Goal: Task Accomplishment & Management: Manage account settings

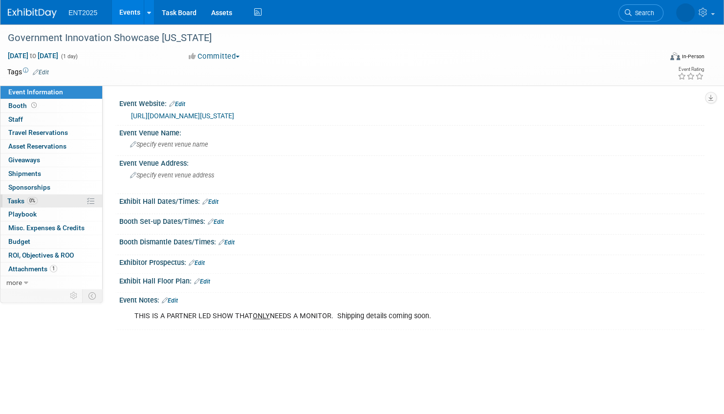
click at [55, 199] on link "0% Tasks 0%" at bounding box center [51, 201] width 102 height 13
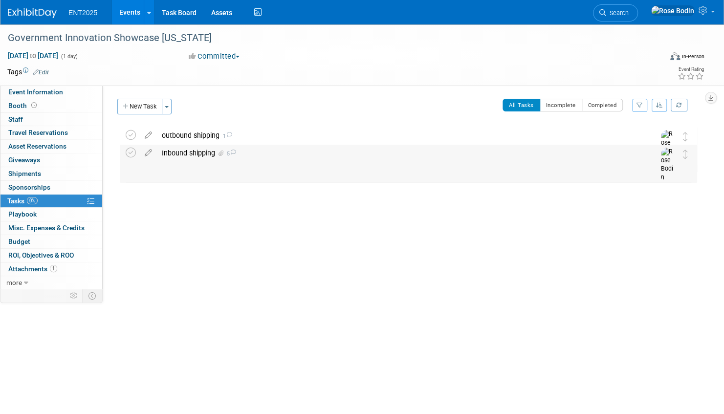
click at [297, 153] on div "Inbound shipping 5" at bounding box center [399, 153] width 484 height 17
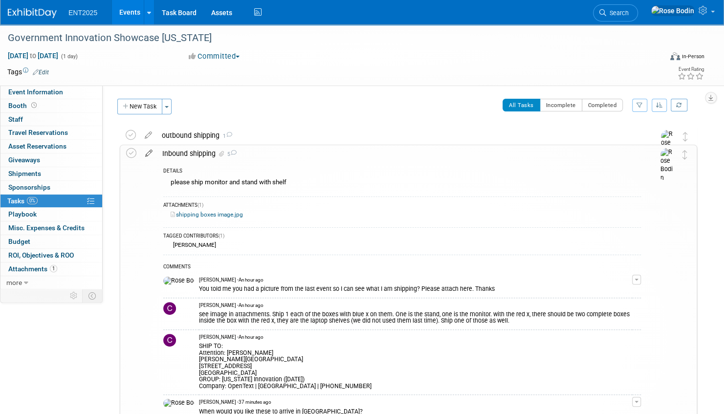
click at [148, 152] on icon at bounding box center [148, 151] width 17 height 12
select select "9"
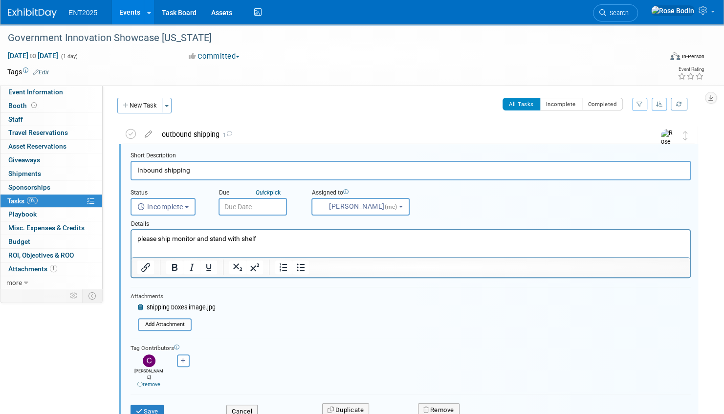
scroll to position [1, 0]
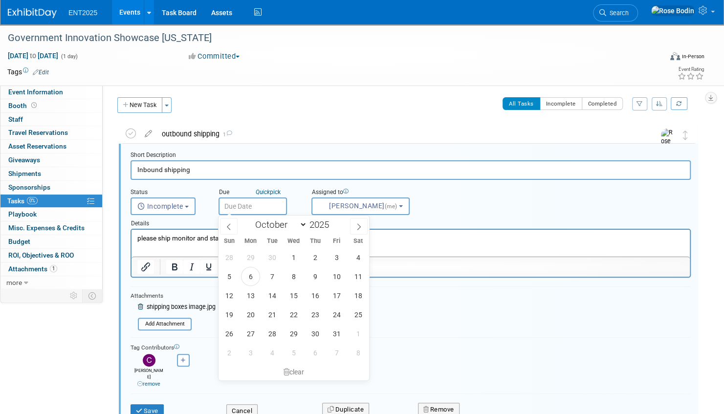
click at [266, 205] on input "text" at bounding box center [252, 206] width 68 height 18
click at [267, 311] on span "21" at bounding box center [271, 314] width 19 height 19
type input "Oct 21, 2025"
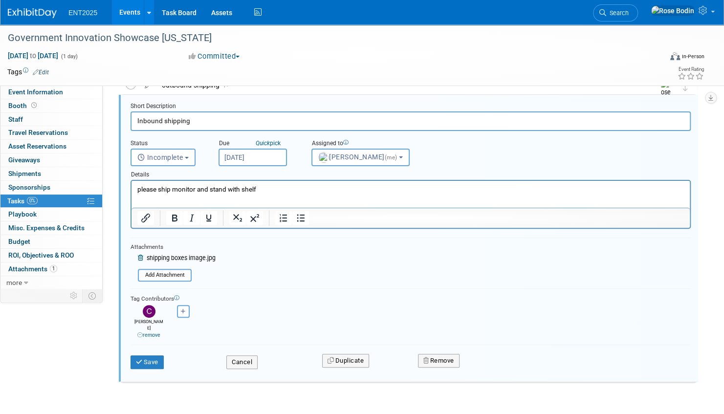
scroll to position [70, 0]
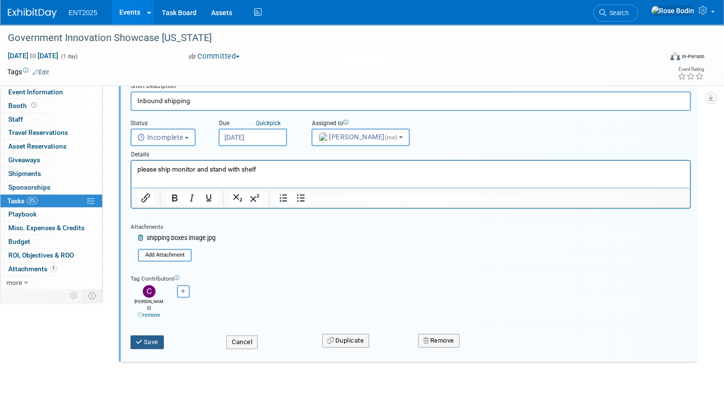
click at [148, 335] on button "Save" at bounding box center [146, 342] width 33 height 14
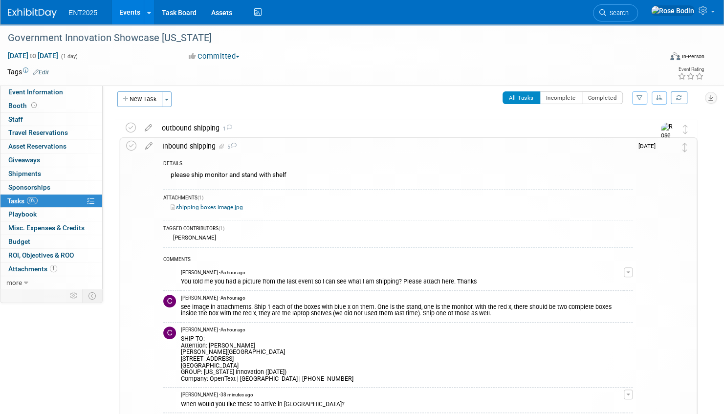
scroll to position [0, 0]
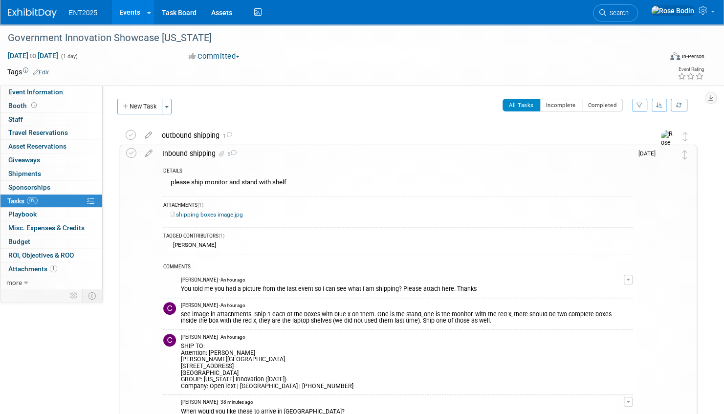
click at [376, 157] on div "Inbound shipping 5" at bounding box center [394, 153] width 475 height 17
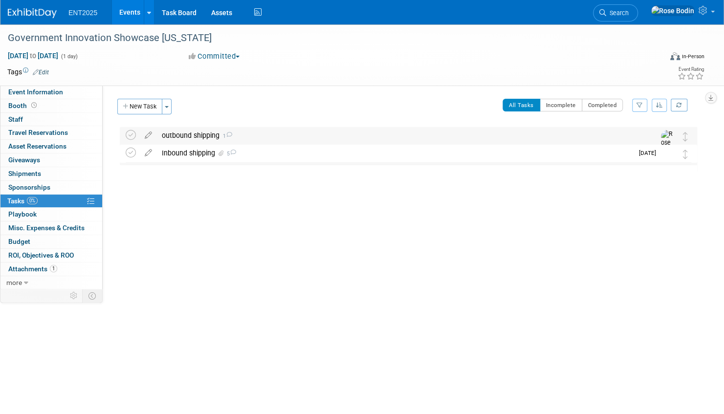
click at [326, 136] on div "outbound shipping 1" at bounding box center [399, 135] width 484 height 17
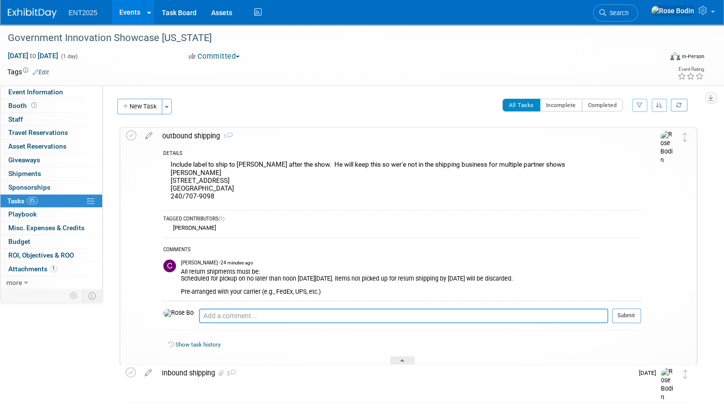
drag, startPoint x: 286, startPoint y: 321, endPoint x: 265, endPoint y: 314, distance: 22.6
click at [284, 321] on textarea at bounding box center [403, 315] width 409 height 15
click at [317, 313] on textarea "Am I picking up at the Tallahassee address?" at bounding box center [403, 315] width 409 height 15
click at [410, 315] on textarea "Am I picking up at the Tallahassee address from Inbound information?" at bounding box center [403, 315] width 409 height 15
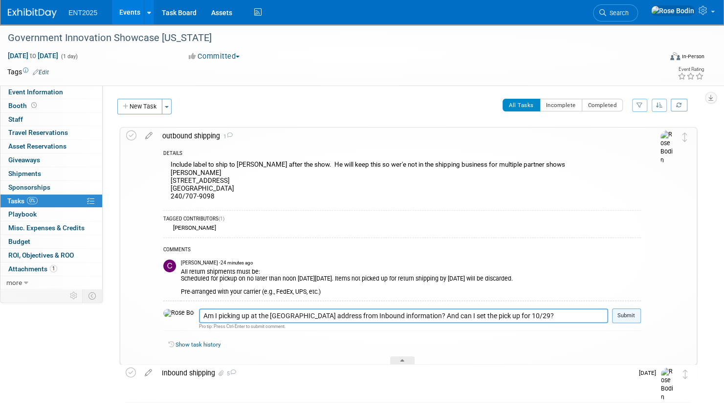
type textarea "Am I picking up at the Tallahassee address from Inbound information? And can I …"
click at [627, 315] on button "Submit" at bounding box center [626, 315] width 29 height 15
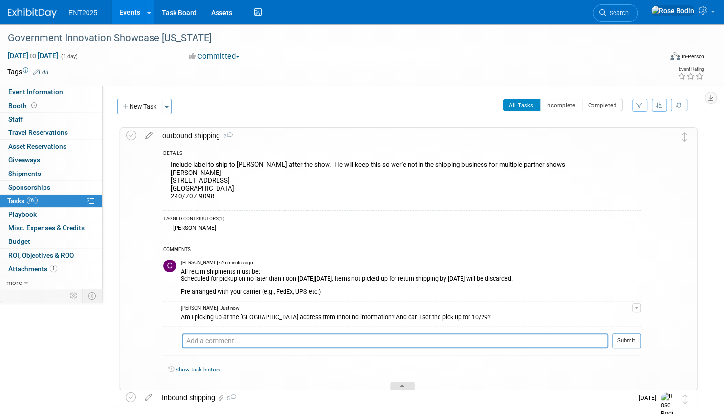
click at [403, 385] on icon at bounding box center [402, 388] width 4 height 6
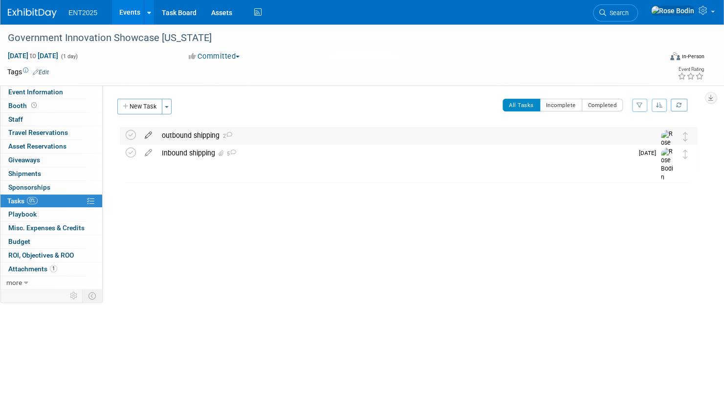
click at [148, 133] on icon at bounding box center [148, 133] width 17 height 12
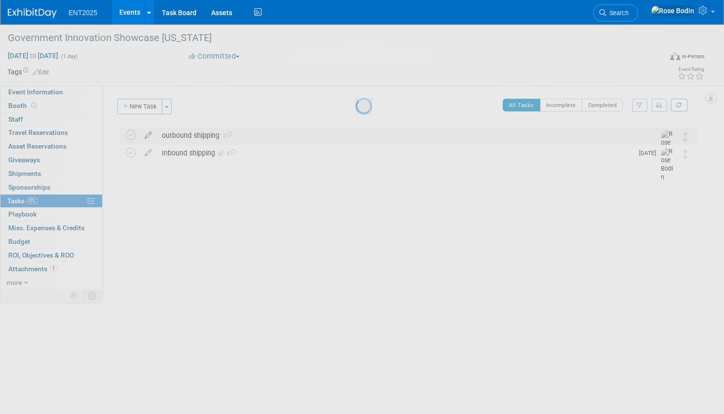
select select "9"
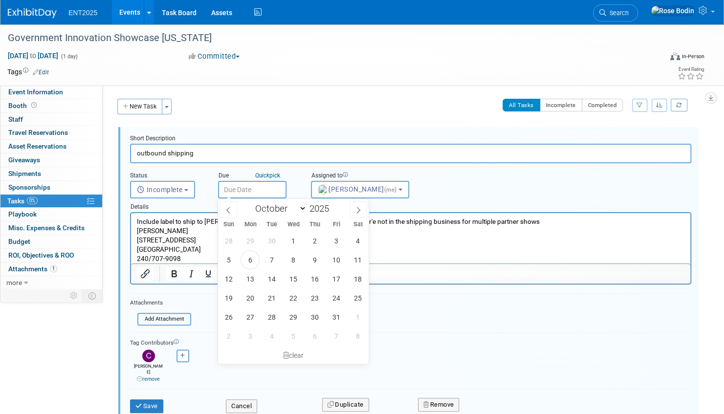
click at [245, 188] on input "text" at bounding box center [252, 190] width 68 height 18
click at [272, 314] on span "28" at bounding box center [271, 316] width 19 height 19
type input "[DATE]"
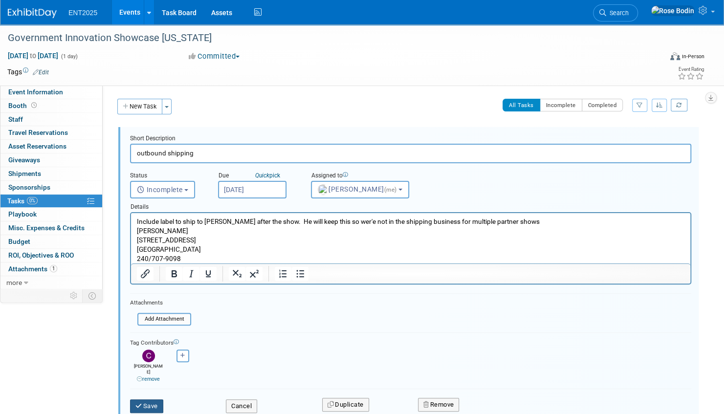
click at [152, 399] on button "Save" at bounding box center [146, 406] width 33 height 14
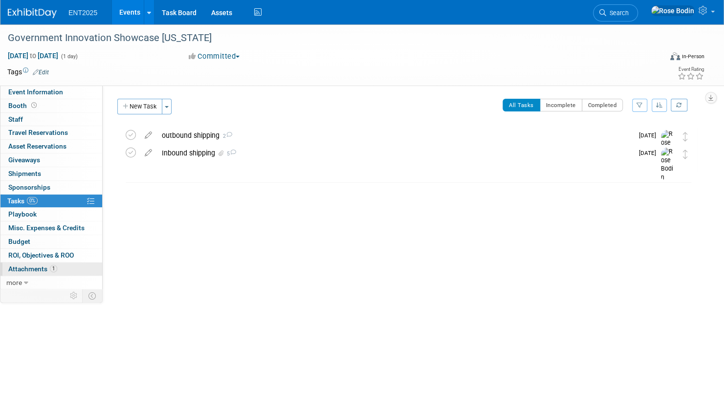
click at [71, 267] on link "1 Attachments 1" at bounding box center [51, 268] width 102 height 13
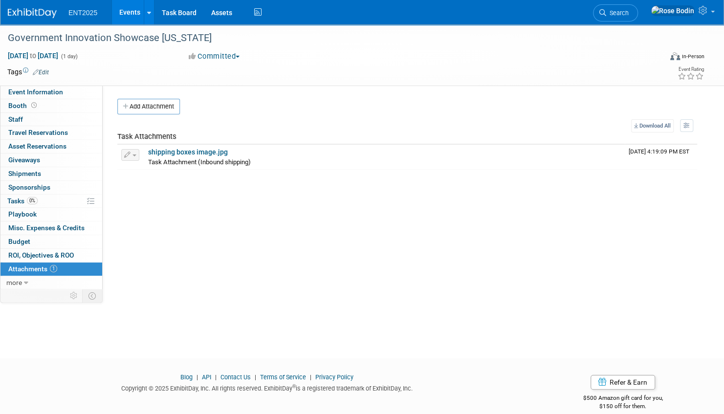
click at [126, 9] on link "Events" at bounding box center [130, 12] width 36 height 24
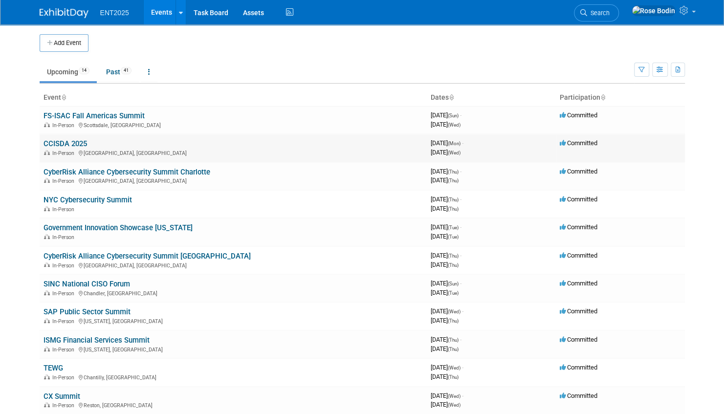
click at [64, 143] on link "CCISDA 2025" at bounding box center [64, 143] width 43 height 9
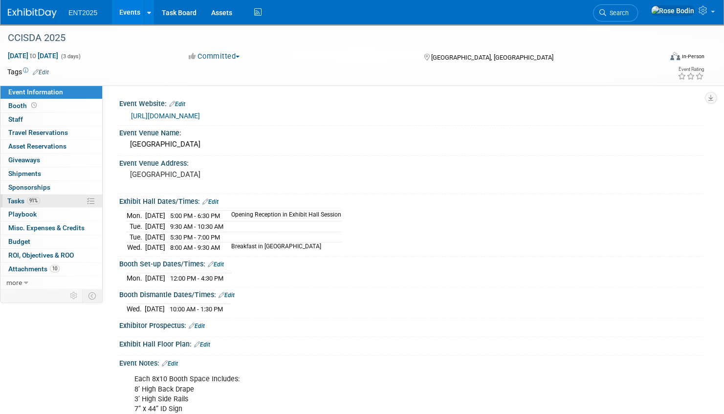
click at [58, 200] on link "91% Tasks 91%" at bounding box center [51, 201] width 102 height 13
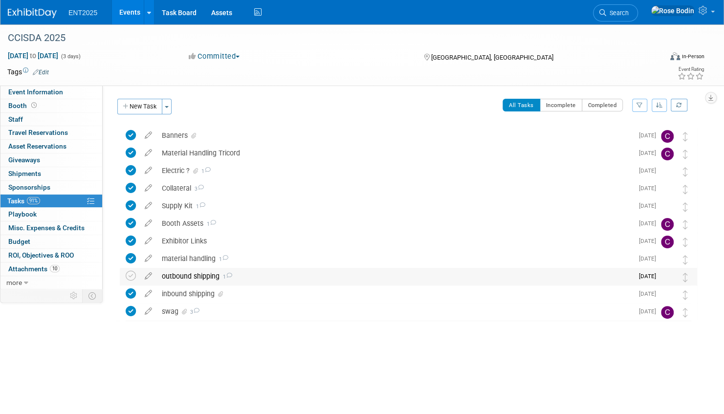
click at [280, 274] on div "outbound shipping 1" at bounding box center [395, 276] width 476 height 17
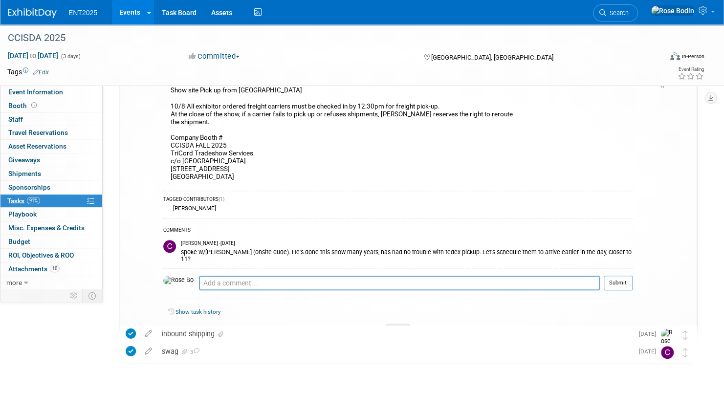
scroll to position [221, 0]
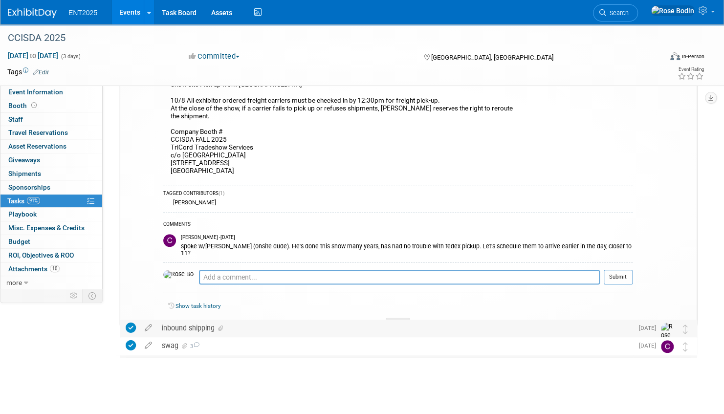
click at [304, 327] on div "inbound shipping" at bounding box center [395, 328] width 476 height 17
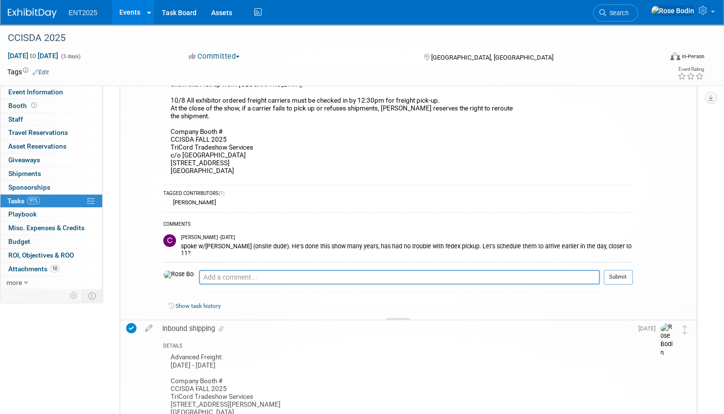
click at [399, 321] on icon at bounding box center [398, 324] width 4 height 6
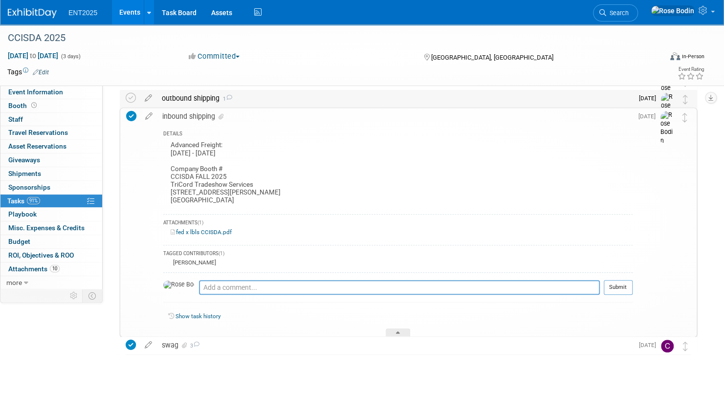
scroll to position [177, 0]
click at [396, 332] on icon at bounding box center [398, 335] width 4 height 6
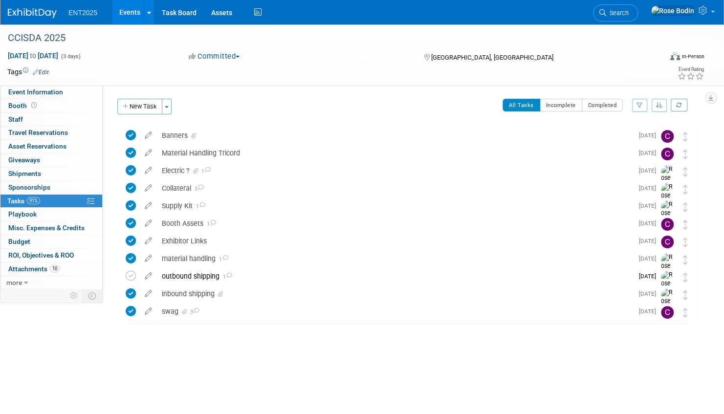
scroll to position [0, 0]
click at [148, 274] on icon at bounding box center [148, 274] width 17 height 12
select select "9"
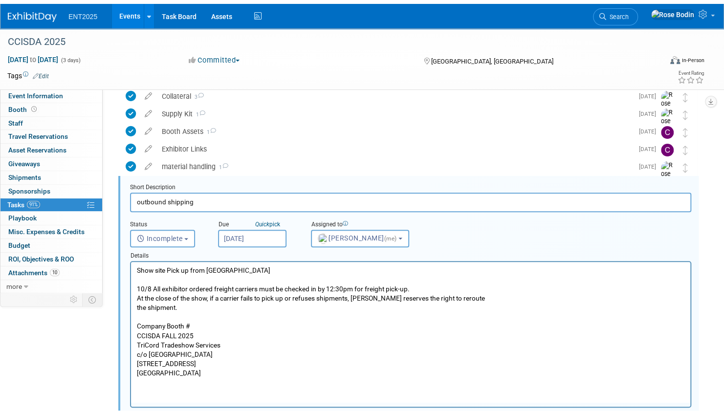
scroll to position [124, 0]
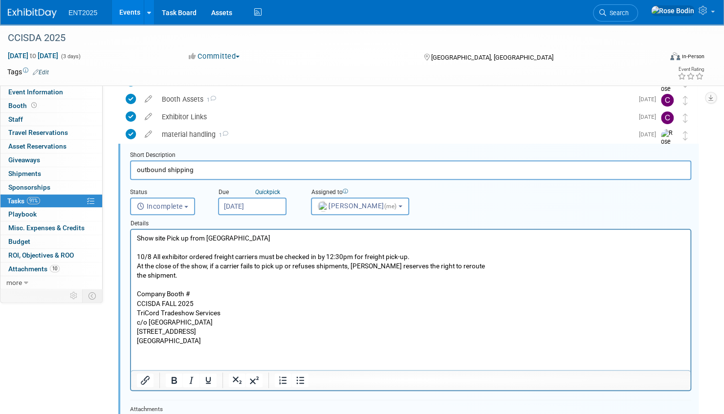
click at [267, 203] on input "Oct 8, 2025" at bounding box center [252, 206] width 68 height 18
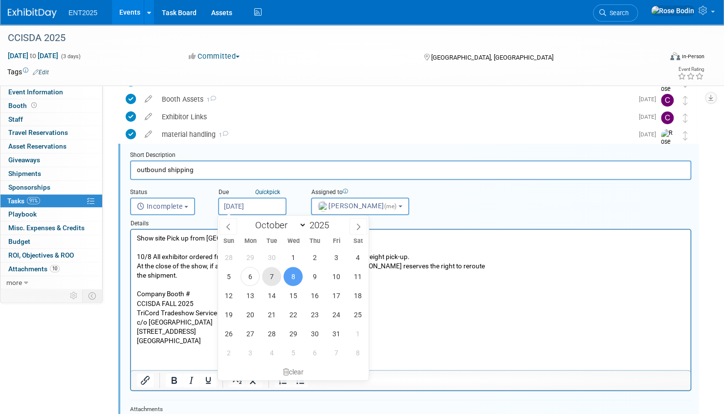
click at [270, 275] on span "7" at bounding box center [271, 276] width 19 height 19
type input "Oct 7, 2025"
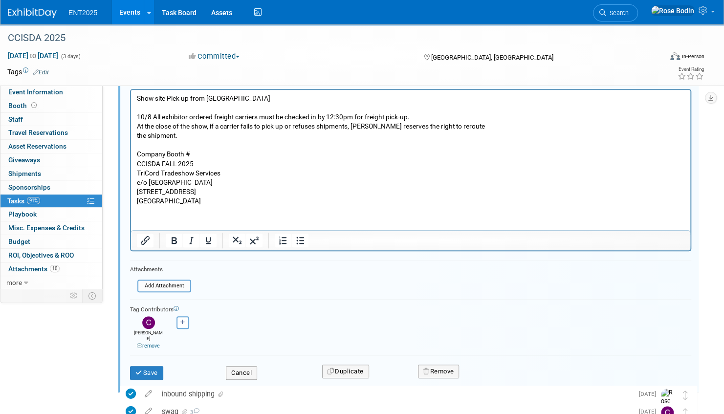
scroll to position [271, 0]
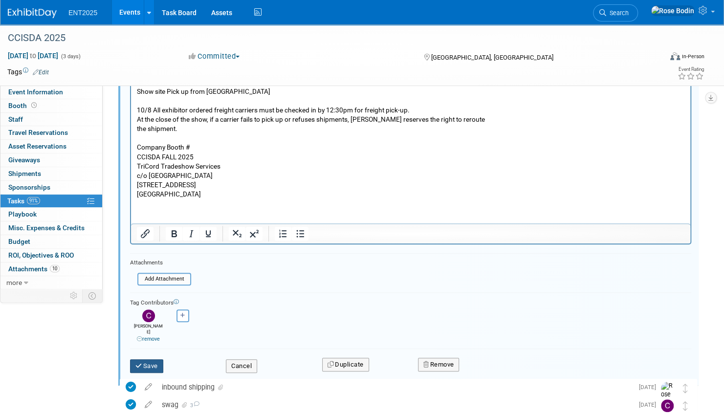
click at [147, 359] on button "Save" at bounding box center [146, 366] width 33 height 14
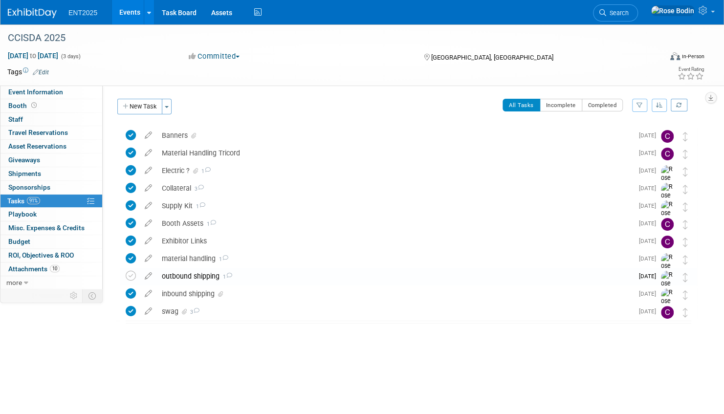
scroll to position [0, 0]
click at [659, 102] on icon "button" at bounding box center [659, 105] width 7 height 6
click at [633, 150] on link "By Due Date" at bounding box center [631, 150] width 70 height 14
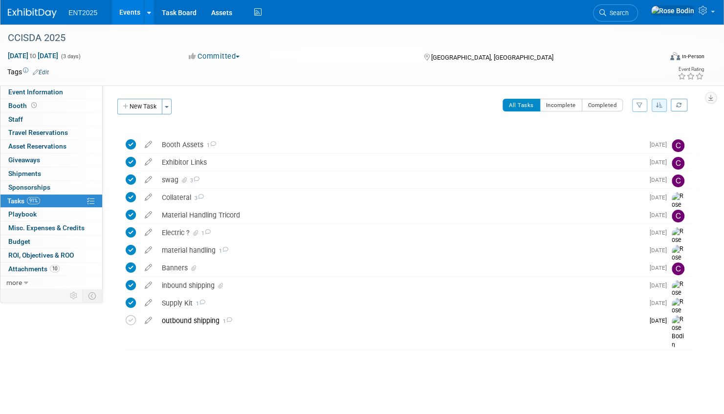
click at [131, 11] on link "Events" at bounding box center [130, 12] width 36 height 24
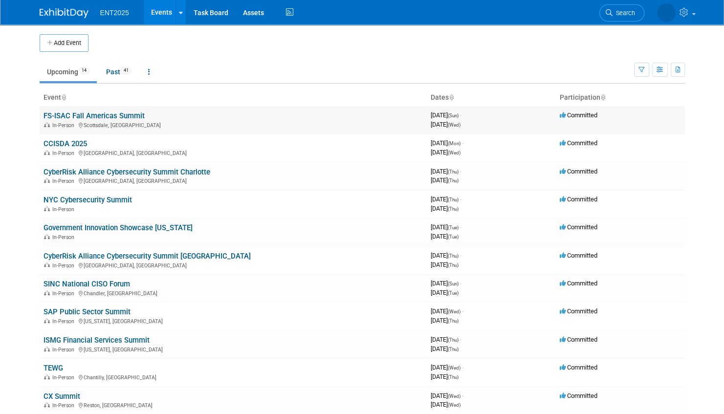
click at [110, 115] on link "FS-ISAC Fall Americas Summit" at bounding box center [93, 115] width 101 height 9
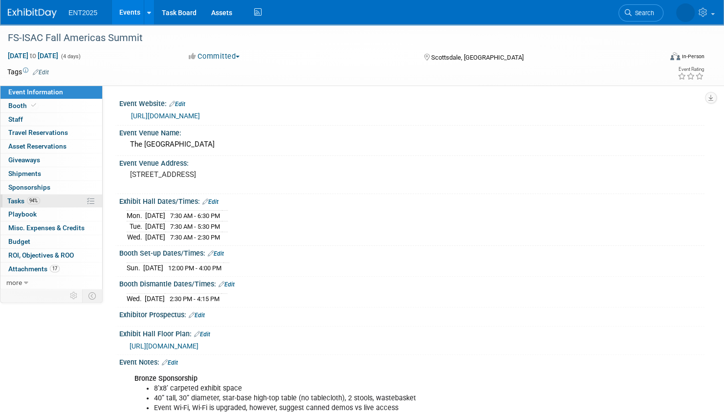
click at [61, 200] on link "94% Tasks 94%" at bounding box center [51, 201] width 102 height 13
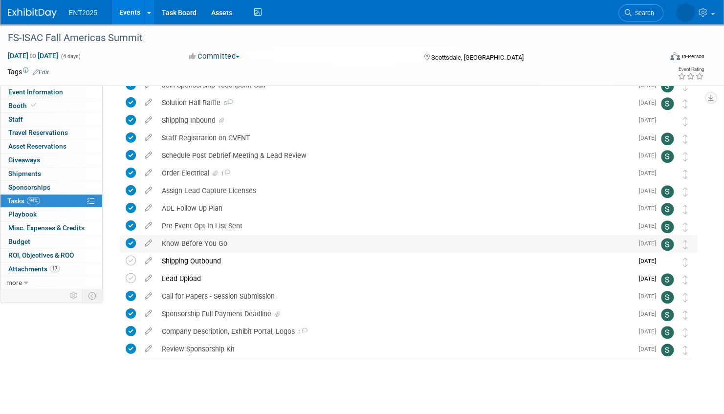
scroll to position [353, 0]
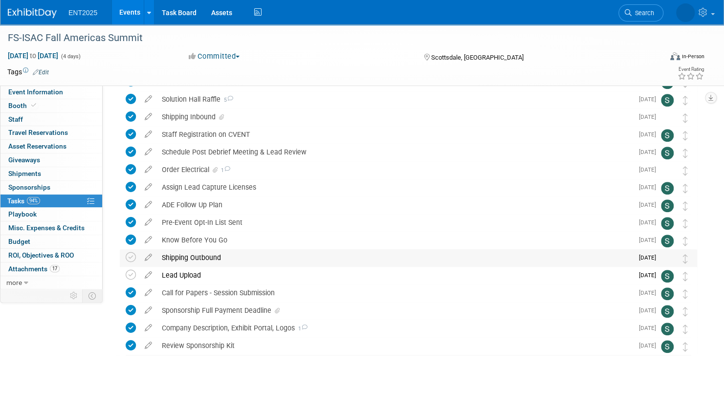
click at [212, 255] on div "Shipping Outbound" at bounding box center [395, 257] width 476 height 17
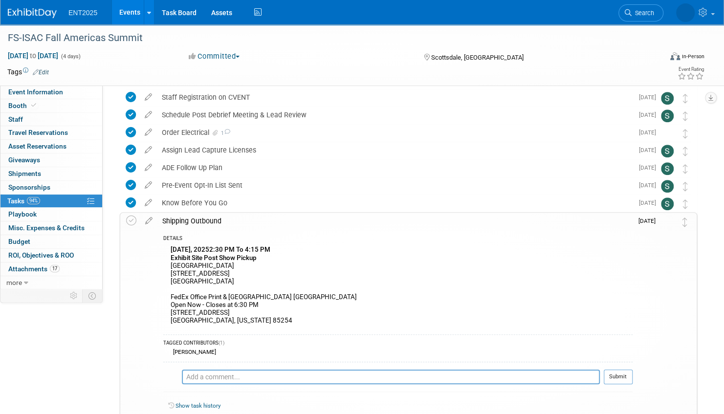
scroll to position [451, 0]
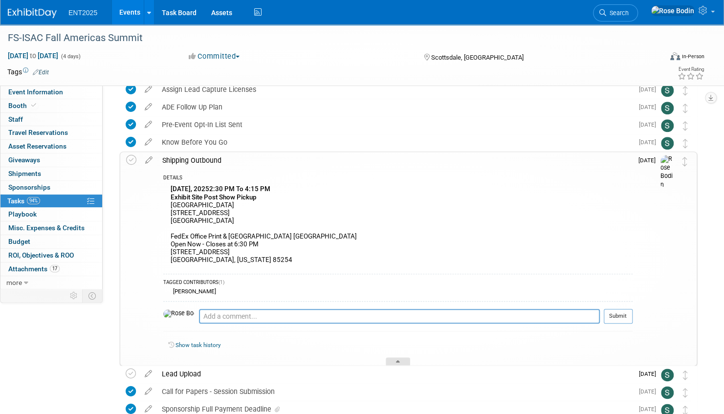
click at [399, 360] on icon at bounding box center [398, 363] width 4 height 6
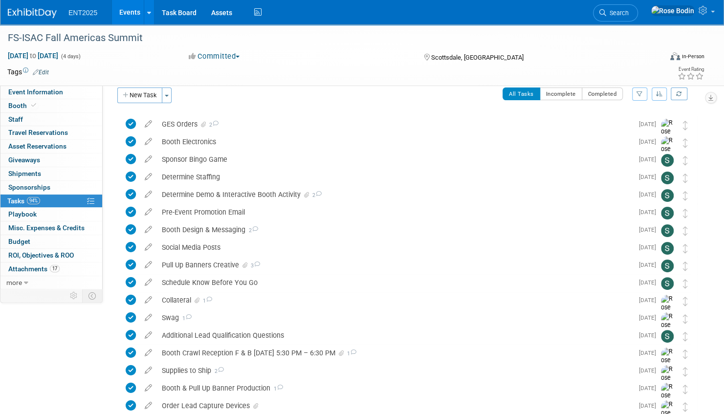
scroll to position [0, 0]
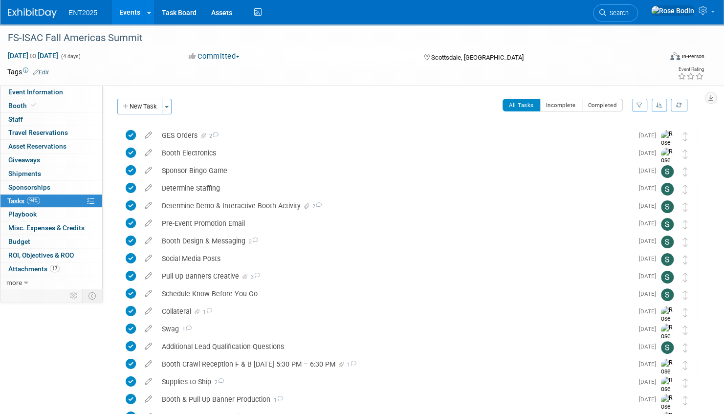
click at [656, 104] on icon "button" at bounding box center [659, 105] width 7 height 6
click at [625, 148] on link "By Due Date" at bounding box center [631, 150] width 70 height 14
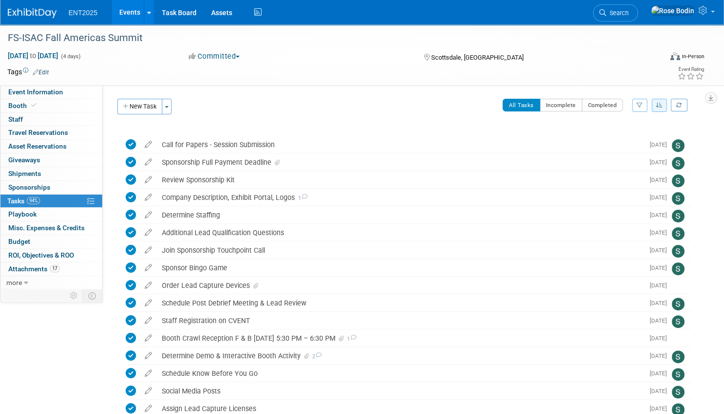
click at [658, 105] on icon "button" at bounding box center [659, 105] width 7 height 6
click at [633, 149] on link "By Due Date" at bounding box center [631, 150] width 70 height 14
click at [124, 11] on link "Events" at bounding box center [130, 12] width 36 height 24
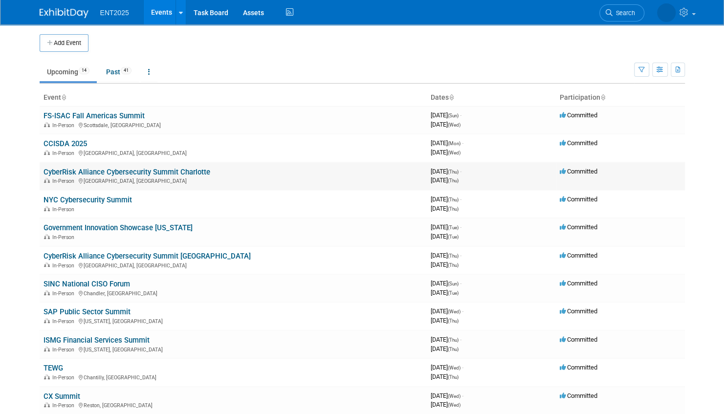
click at [168, 169] on link "CyberRisk Alliance Cybersecurity Summit Charlotte" at bounding box center [126, 172] width 167 height 9
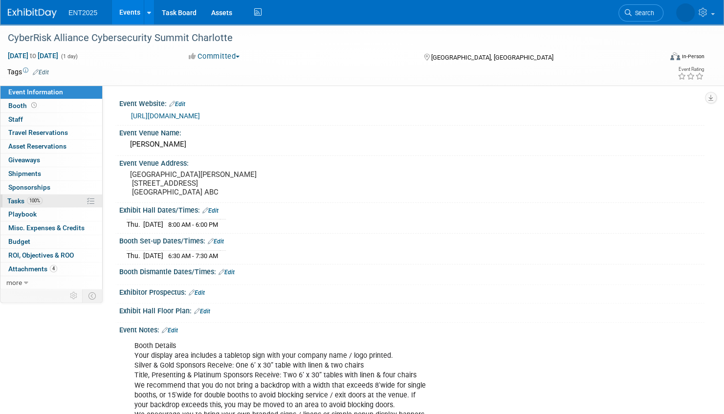
click at [64, 200] on link "100% Tasks 100%" at bounding box center [51, 201] width 102 height 13
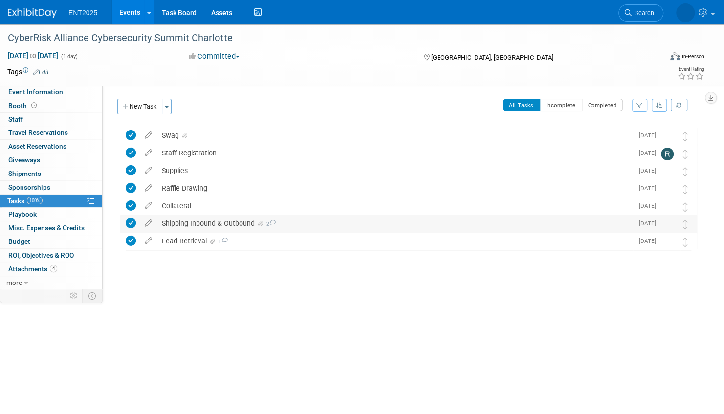
click at [307, 224] on div "Shipping Inbound & Outbound 2" at bounding box center [395, 223] width 476 height 17
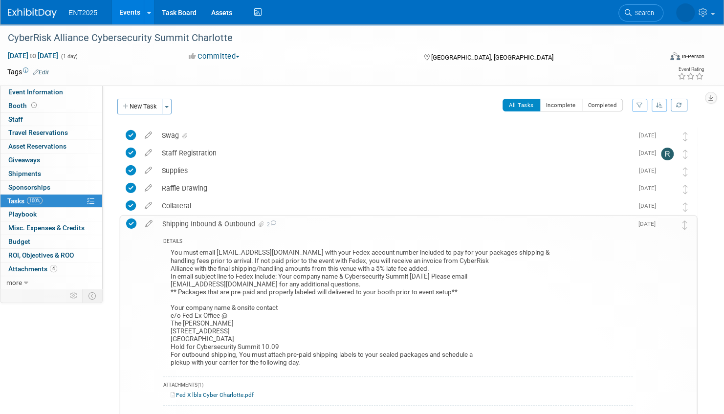
click at [123, 10] on link "Events" at bounding box center [130, 12] width 36 height 24
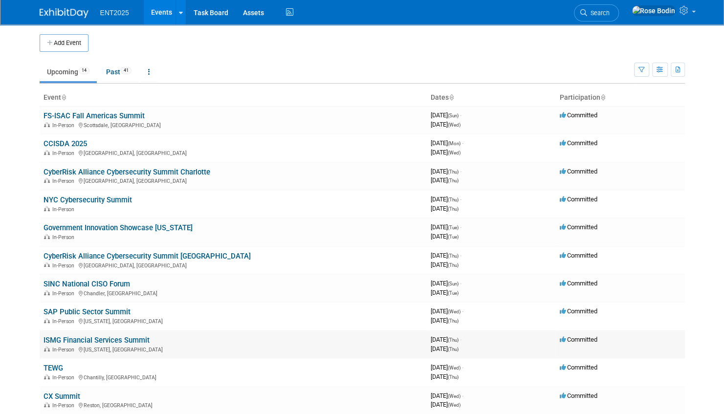
click at [111, 339] on link "ISMG Financial Services Summit" at bounding box center [96, 340] width 106 height 9
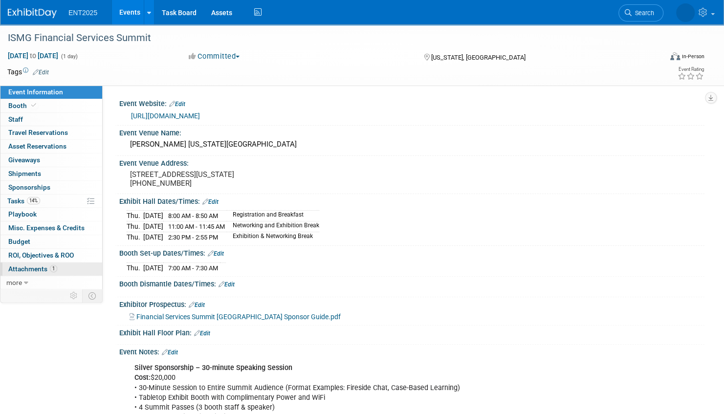
click at [68, 266] on link "1 Attachments 1" at bounding box center [51, 268] width 102 height 13
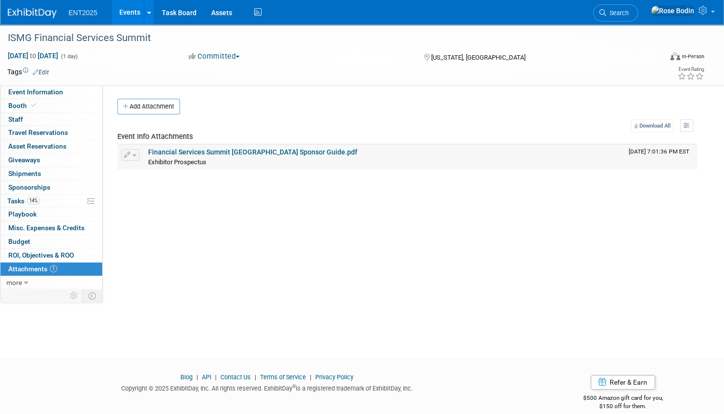
click at [230, 150] on link "Financial Services Summit [GEOGRAPHIC_DATA] Sponsor Guide.pdf" at bounding box center [252, 152] width 209 height 8
click at [80, 93] on link "Event Information" at bounding box center [51, 92] width 102 height 13
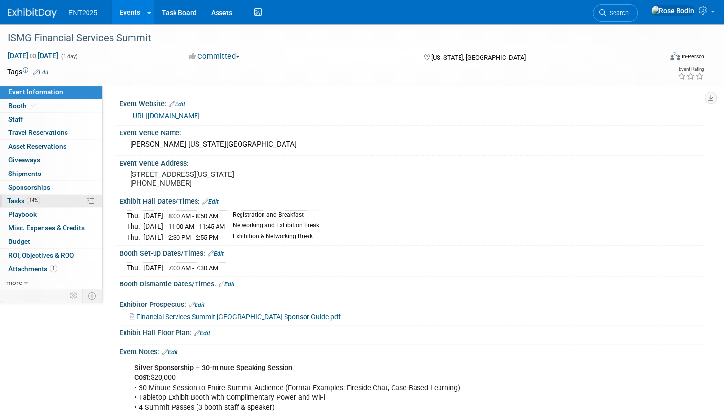
click at [65, 198] on link "14% Tasks 14%" at bounding box center [51, 201] width 102 height 13
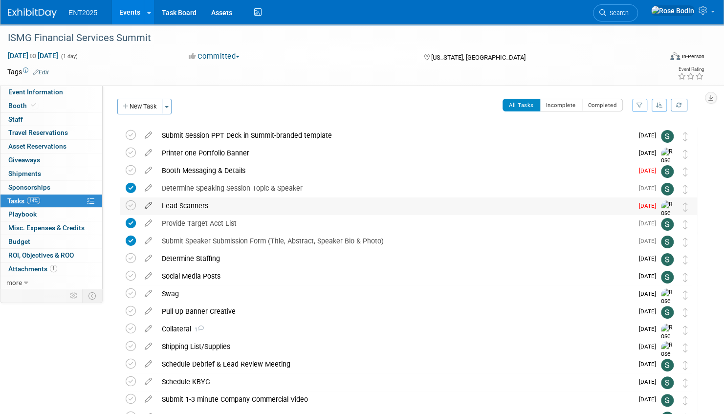
click at [148, 203] on icon at bounding box center [148, 203] width 17 height 12
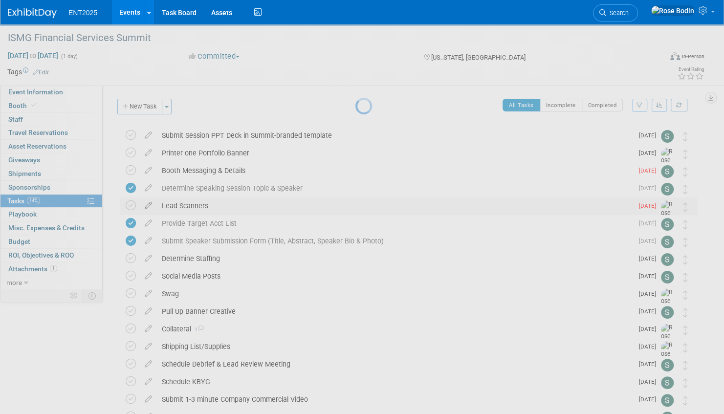
select select "9"
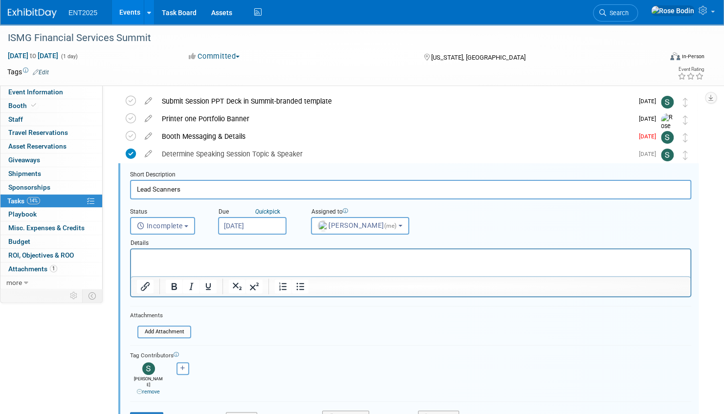
scroll to position [54, 0]
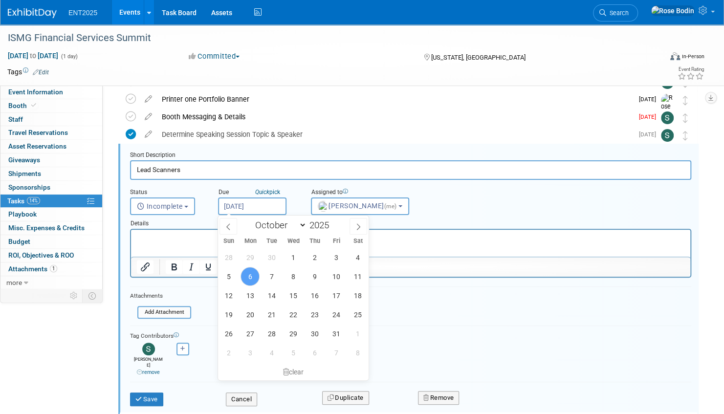
click at [264, 206] on input "Oct 6, 2025" at bounding box center [252, 206] width 68 height 18
click at [247, 312] on span "20" at bounding box center [249, 314] width 19 height 19
type input "Oct 20, 2025"
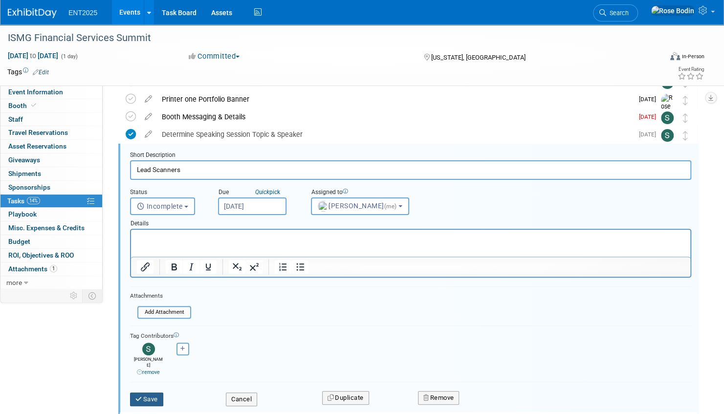
click at [143, 392] on button "Save" at bounding box center [146, 399] width 33 height 14
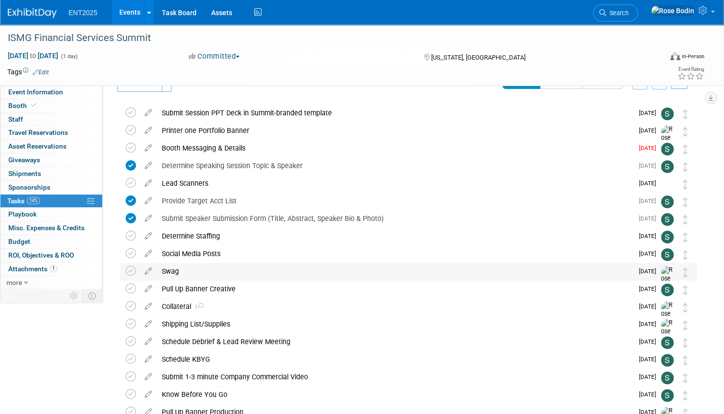
scroll to position [0, 0]
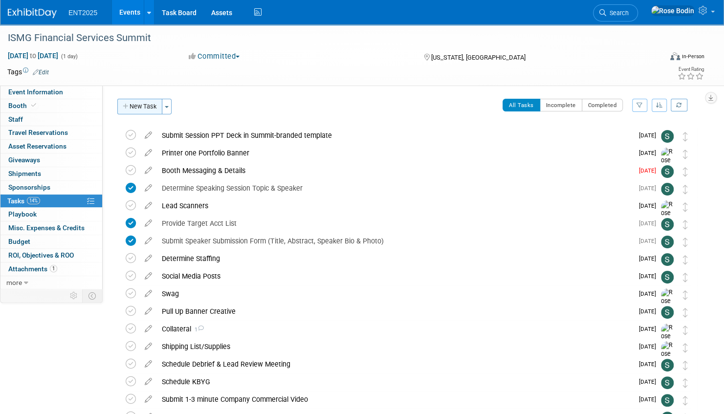
click at [146, 107] on button "New Task" at bounding box center [139, 107] width 45 height 16
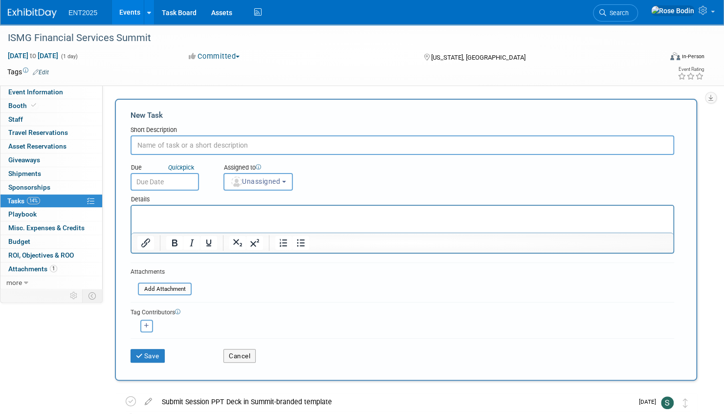
click at [163, 143] on input "text" at bounding box center [401, 145] width 543 height 20
type input "Electrical Order?"
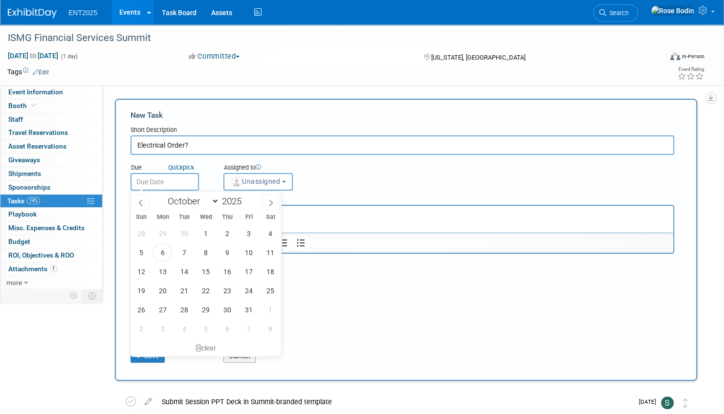
click at [189, 183] on input "text" at bounding box center [164, 182] width 68 height 18
click at [166, 272] on span "13" at bounding box center [162, 271] width 19 height 19
type input "Oct 13, 2025"
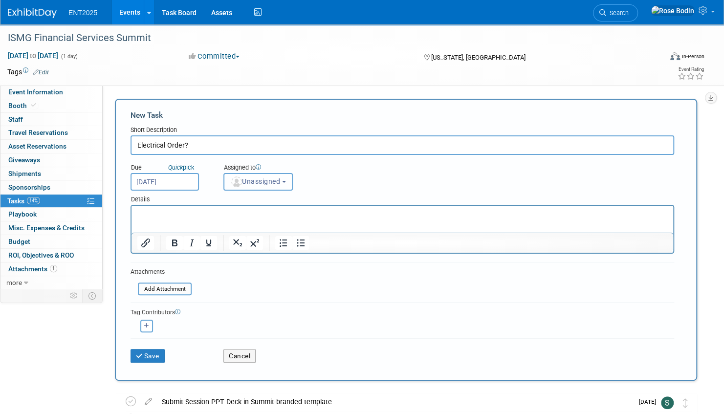
click at [265, 178] on span "Unassigned" at bounding box center [255, 181] width 50 height 8
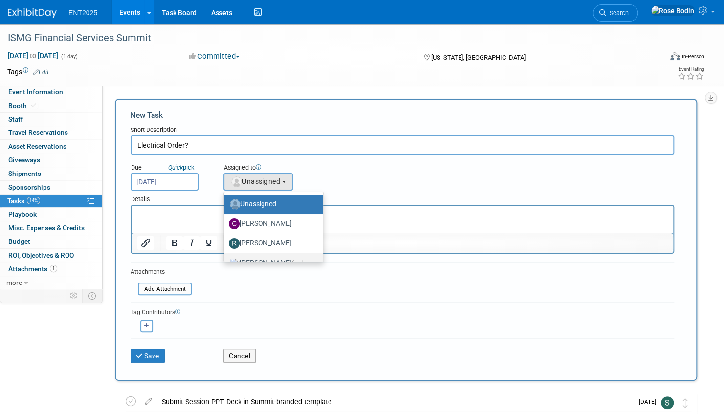
click at [269, 259] on label "Rose Bodin (me)" at bounding box center [271, 263] width 85 height 16
click at [225, 259] on input "Rose Bodin (me)" at bounding box center [222, 262] width 6 height 6
select select "fd414d53-3d64-4b99-a4d4-d4a7ab262892"
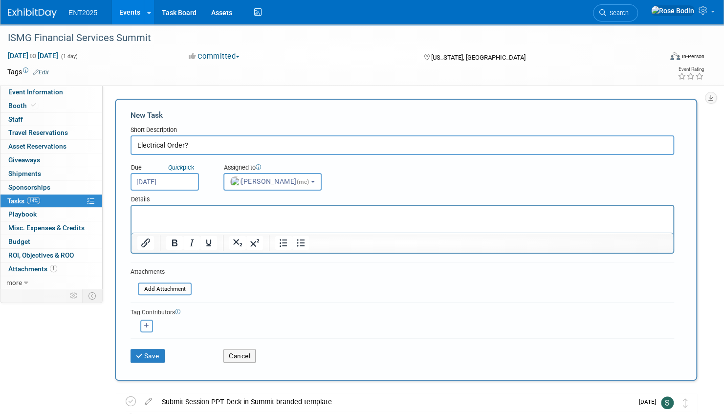
click at [147, 325] on icon "button" at bounding box center [146, 325] width 5 height 5
select select
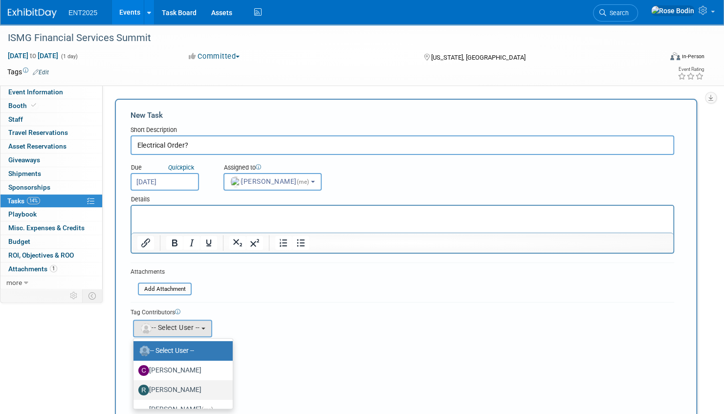
scroll to position [32, 0]
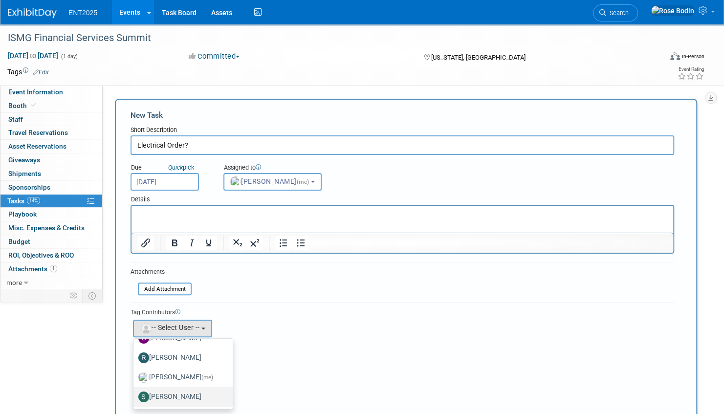
click at [177, 395] on label "Stephanie Silva" at bounding box center [180, 397] width 85 height 16
click at [135, 395] on input "Stephanie Silva" at bounding box center [132, 395] width 6 height 6
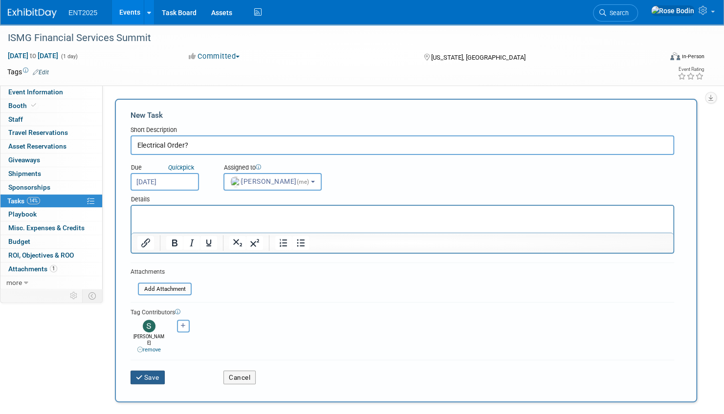
click at [149, 370] on button "Save" at bounding box center [147, 377] width 34 height 14
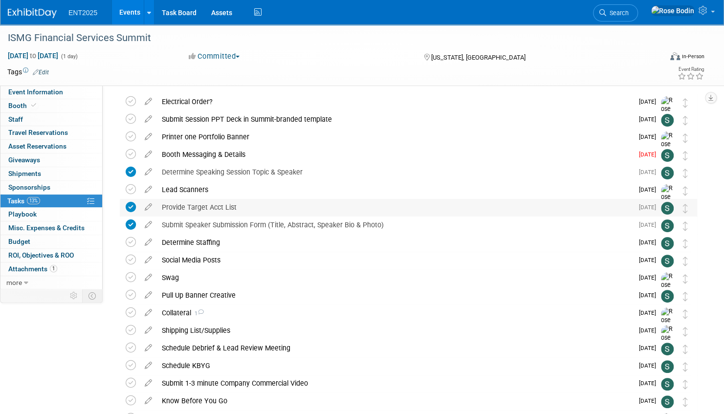
scroll to position [49, 0]
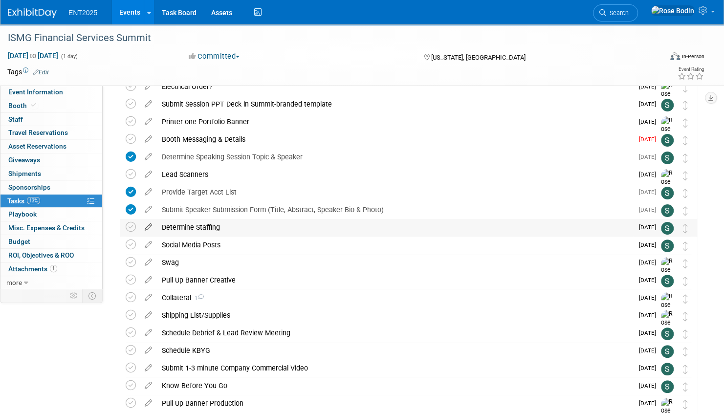
click at [150, 225] on icon at bounding box center [148, 225] width 17 height 12
select select "9"
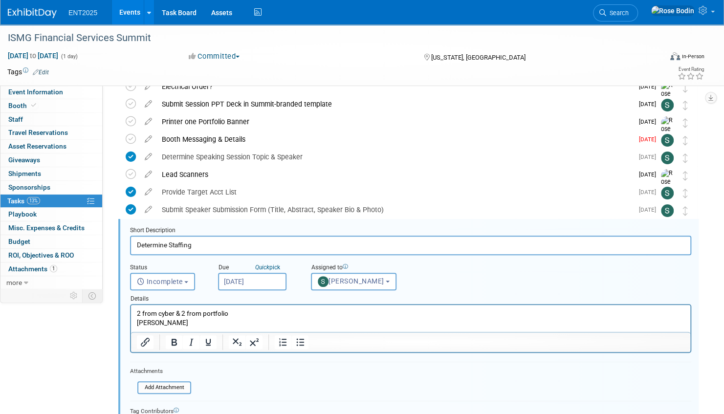
scroll to position [124, 0]
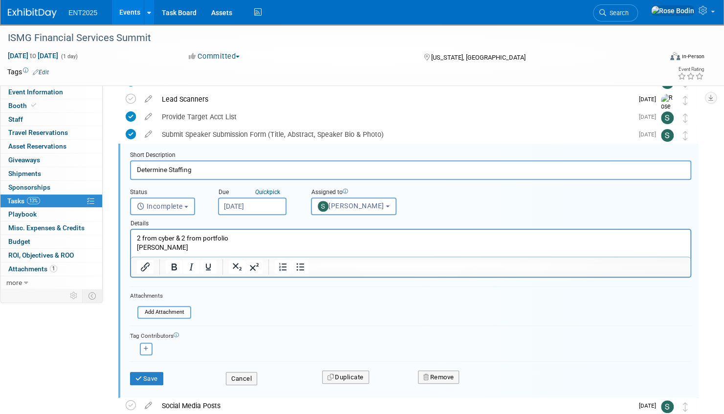
click at [267, 202] on input "Oct 7, 2025" at bounding box center [252, 206] width 68 height 18
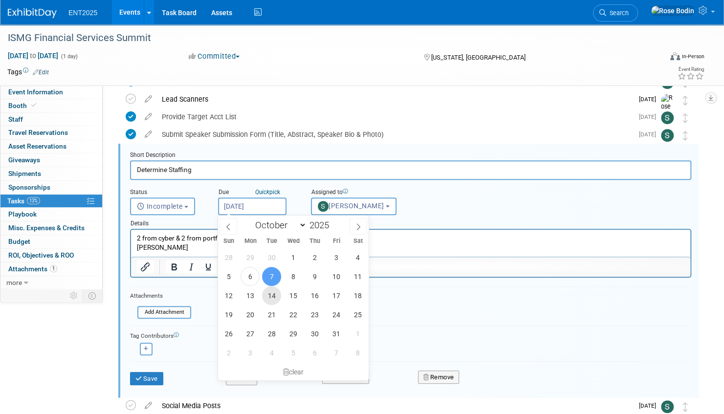
click at [271, 294] on span "14" at bounding box center [271, 295] width 19 height 19
type input "Oct 14, 2025"
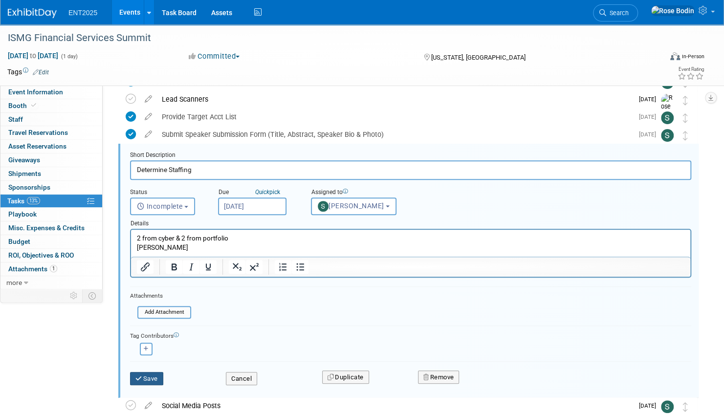
click at [148, 377] on button "Save" at bounding box center [146, 379] width 33 height 14
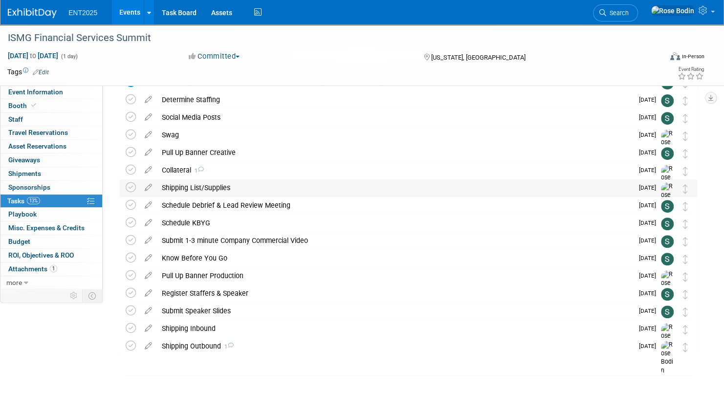
scroll to position [177, 0]
click at [290, 325] on div "Shipping Inbound" at bounding box center [395, 328] width 476 height 17
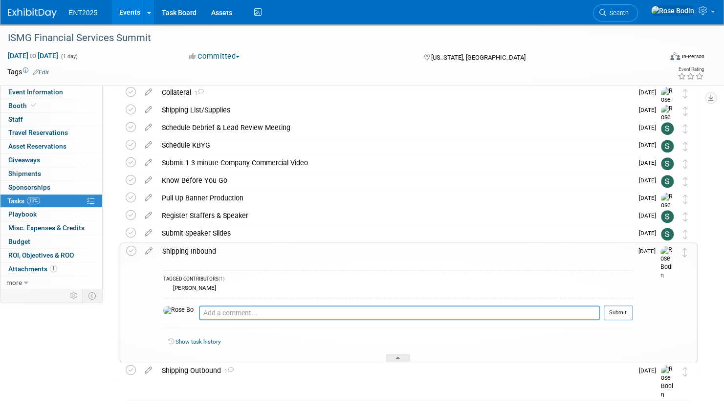
scroll to position [275, 0]
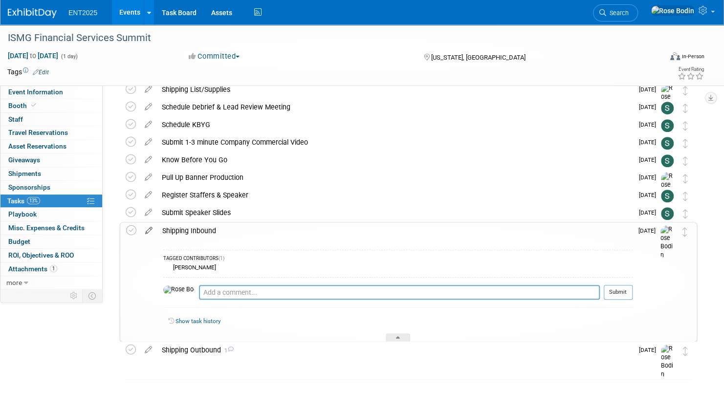
click at [149, 230] on icon at bounding box center [148, 228] width 17 height 12
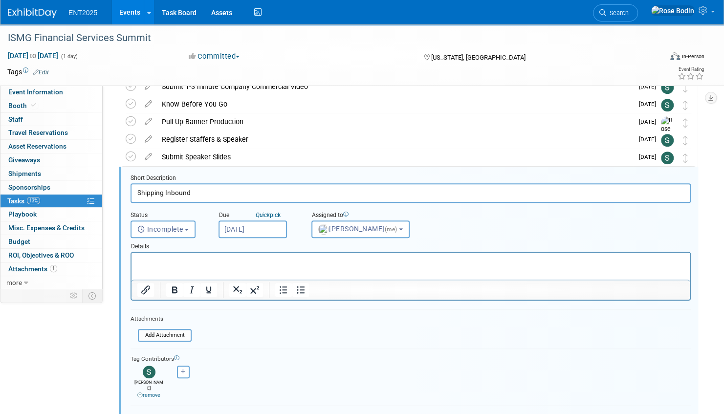
scroll to position [353, 0]
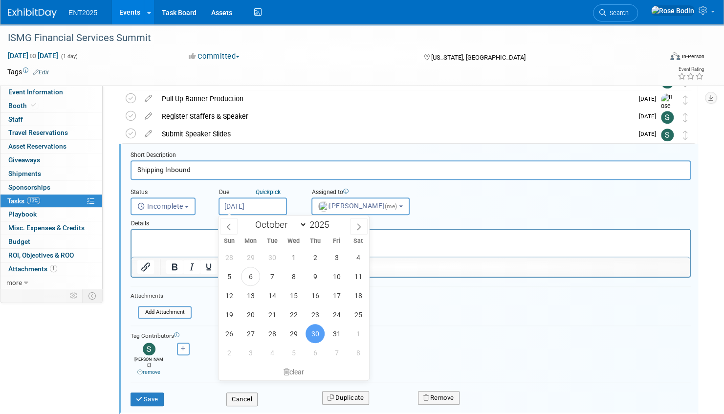
click at [257, 204] on input "Oct 30, 2025" at bounding box center [252, 206] width 68 height 18
click at [355, 226] on icon at bounding box center [358, 226] width 7 height 7
select select "10"
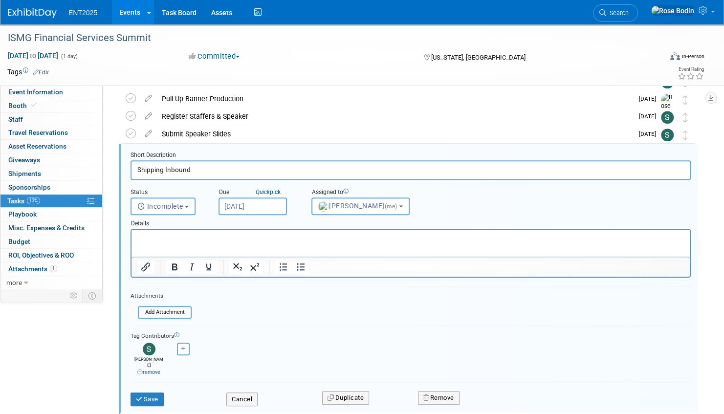
click at [458, 296] on form "Short Description Shipping Inbound Status <i class="far fa-clock" style="paddin…" at bounding box center [410, 283] width 575 height 265
click at [168, 241] on p "Rich Text Area. Press ALT-0 for help." at bounding box center [410, 238] width 547 height 9
click at [153, 392] on button "Save" at bounding box center [146, 399] width 33 height 14
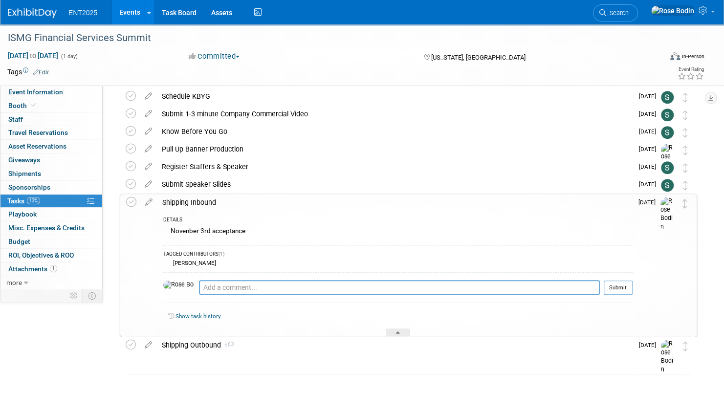
scroll to position [303, 0]
click at [396, 332] on icon at bounding box center [398, 335] width 4 height 6
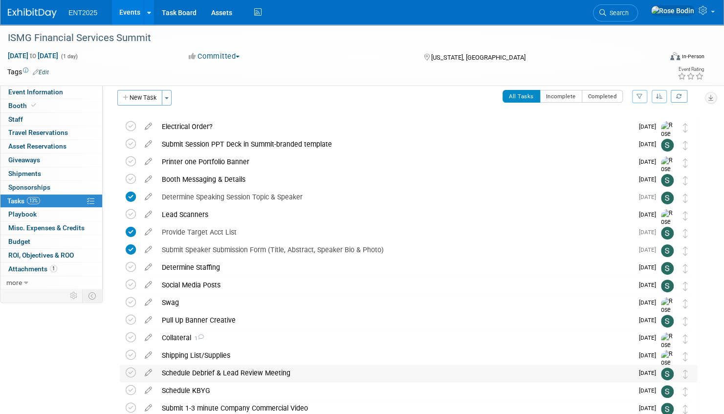
scroll to position [0, 0]
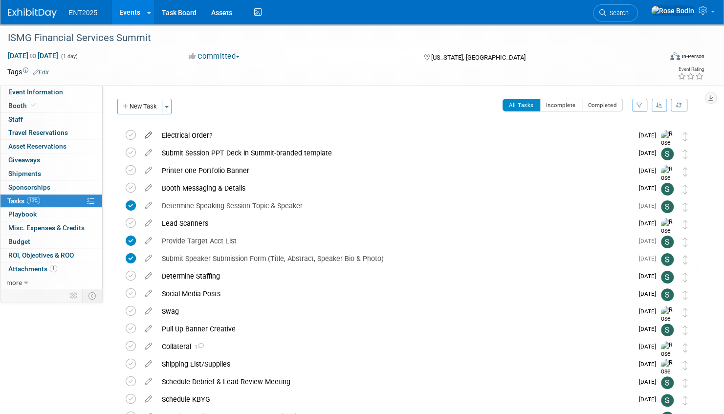
click at [150, 134] on icon at bounding box center [148, 133] width 17 height 12
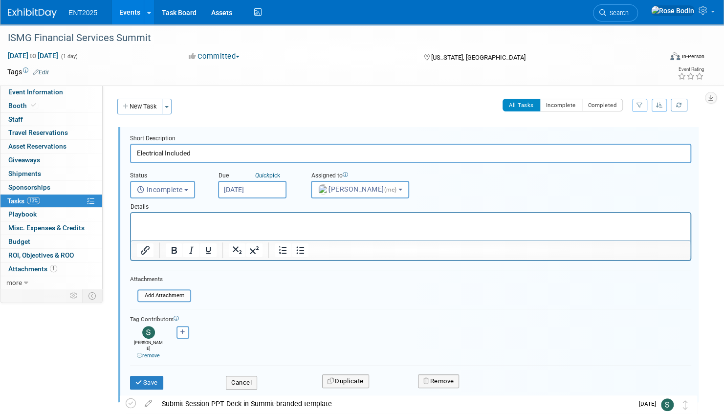
type input "Electrical Included"
click at [157, 220] on p "Rich Text Area. Press ALT-0 for help." at bounding box center [411, 221] width 548 height 9
click at [153, 376] on button "Save" at bounding box center [146, 383] width 33 height 14
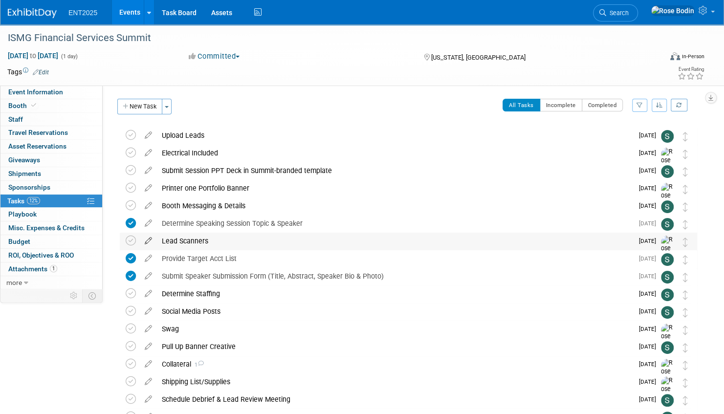
click at [149, 240] on icon at bounding box center [148, 239] width 17 height 12
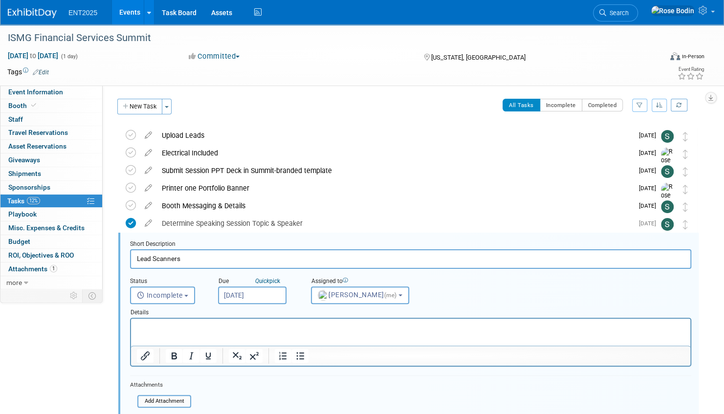
scroll to position [89, 0]
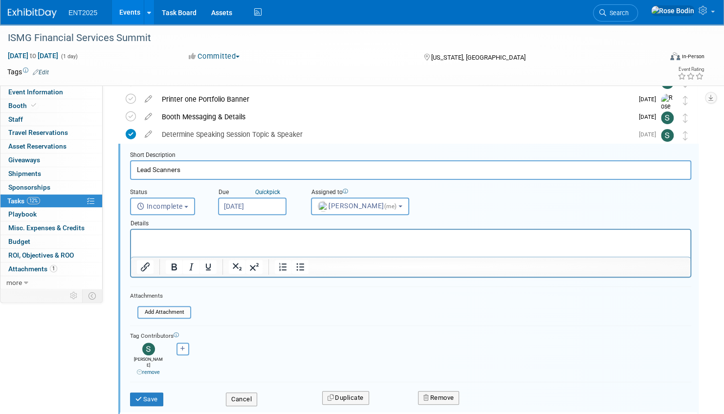
click at [155, 237] on p "Rich Text Area. Press ALT-0 for help." at bounding box center [411, 238] width 548 height 9
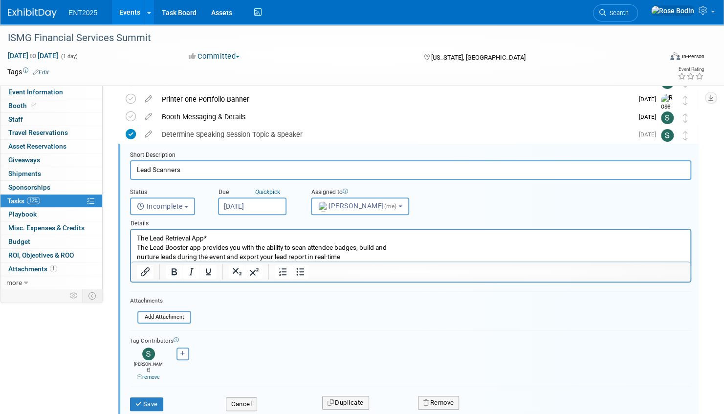
click at [354, 257] on p "The Lead Retrieval App* The Lead Booster app provides you with the ability to s…" at bounding box center [411, 248] width 548 height 28
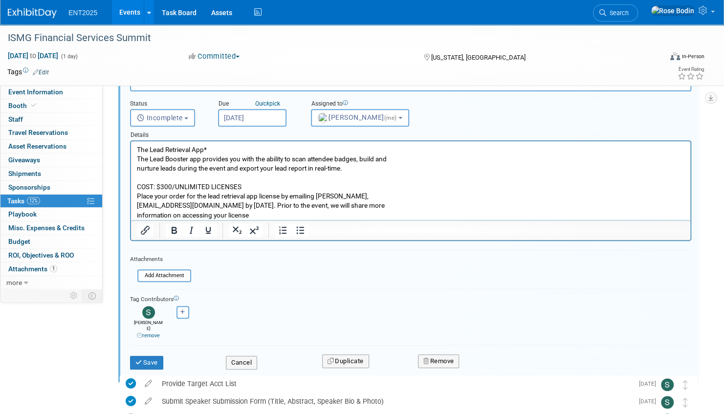
scroll to position [187, 0]
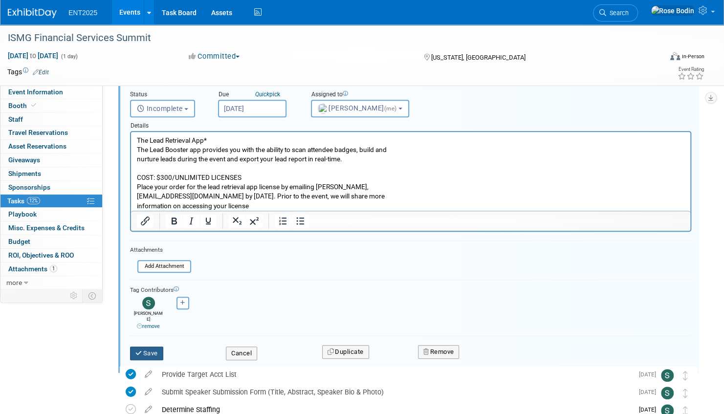
click at [150, 347] on button "Save" at bounding box center [146, 354] width 33 height 14
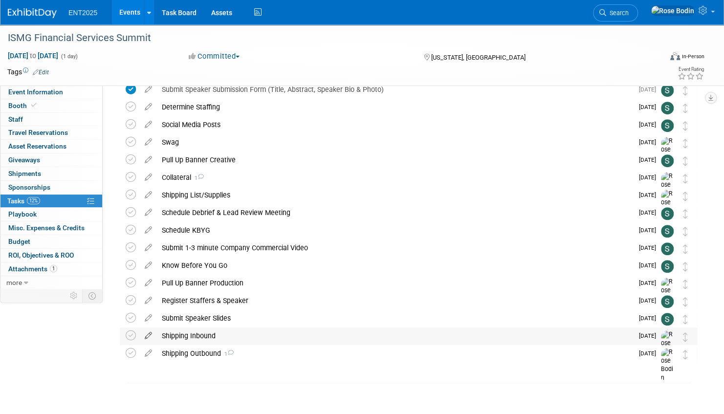
click at [148, 334] on icon at bounding box center [148, 333] width 17 height 12
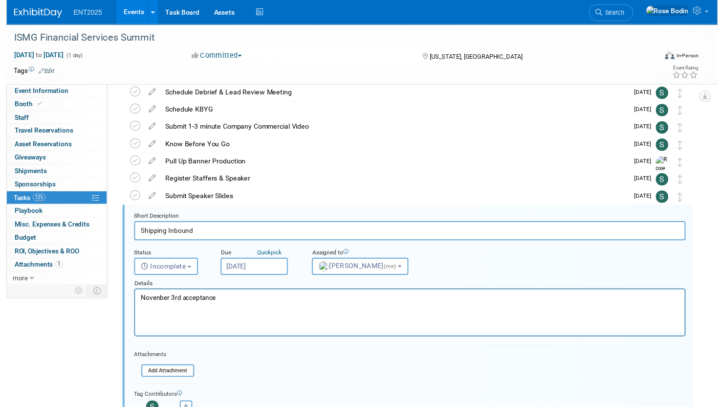
scroll to position [370, 0]
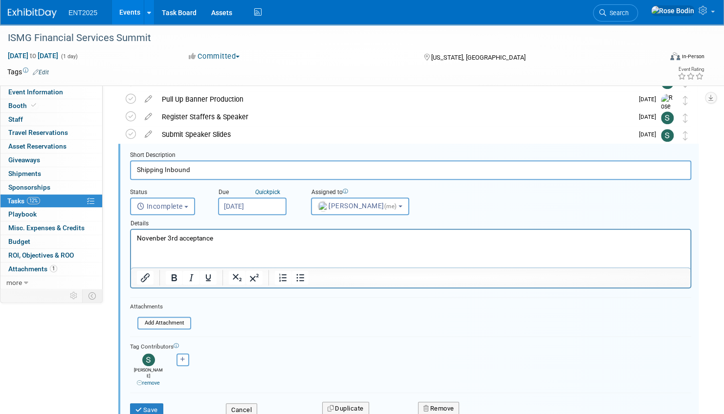
click at [225, 240] on p "Novenber 3rd acceptance" at bounding box center [411, 238] width 548 height 9
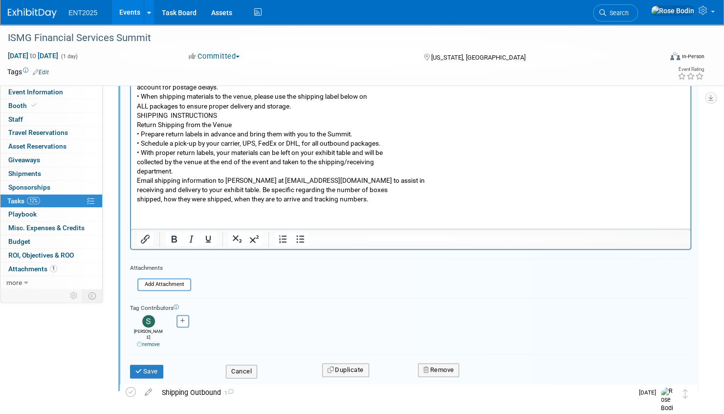
scroll to position [615, 0]
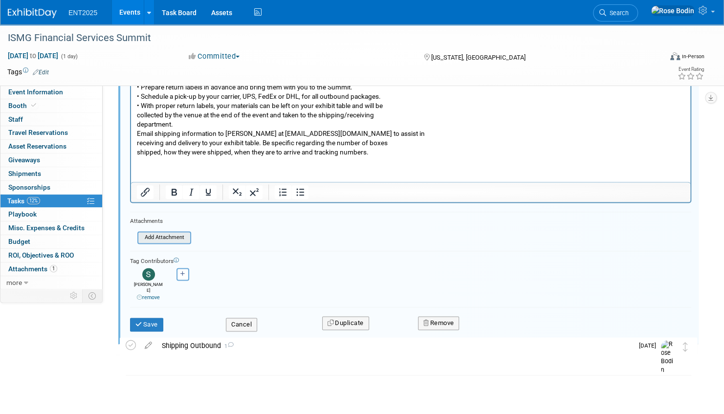
click at [161, 236] on input "file" at bounding box center [140, 237] width 100 height 11
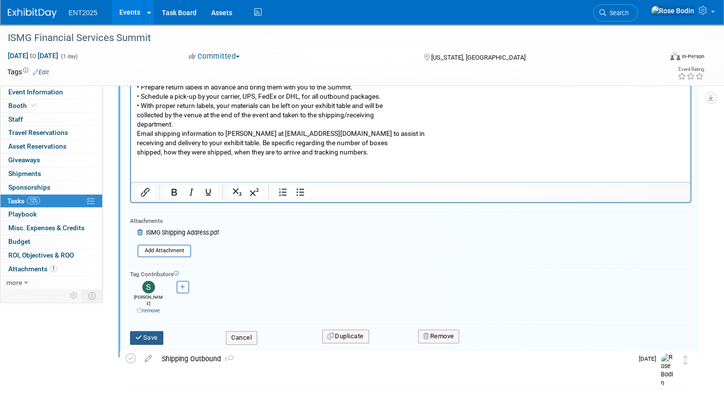
click at [152, 331] on button "Save" at bounding box center [146, 338] width 33 height 14
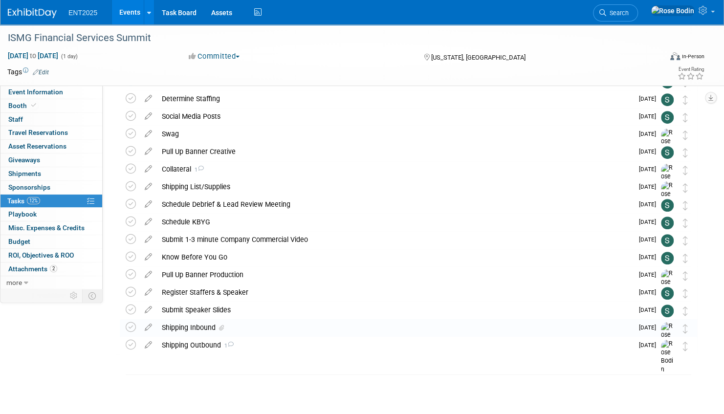
scroll to position [195, 0]
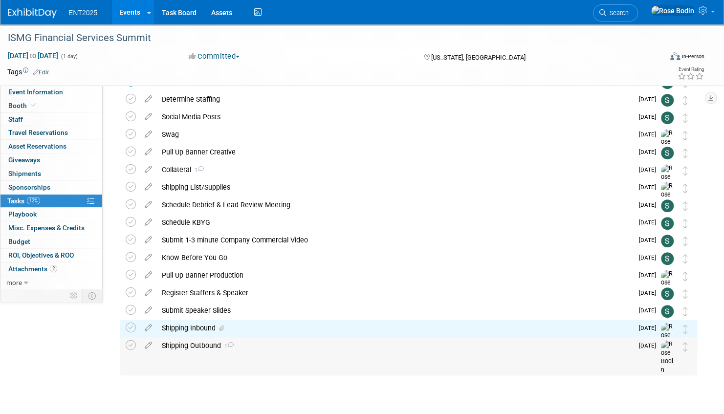
click at [196, 346] on div "Shipping Outbound 1" at bounding box center [395, 345] width 476 height 17
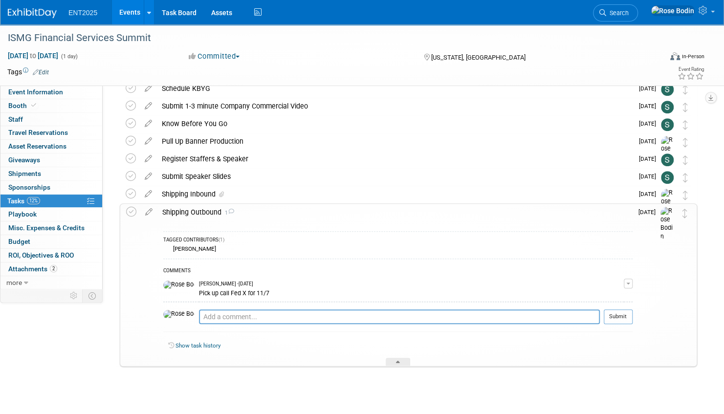
scroll to position [340, 0]
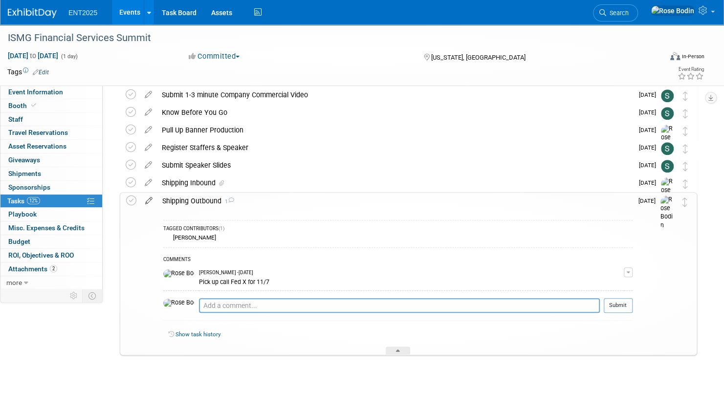
click at [148, 201] on icon at bounding box center [148, 199] width 17 height 12
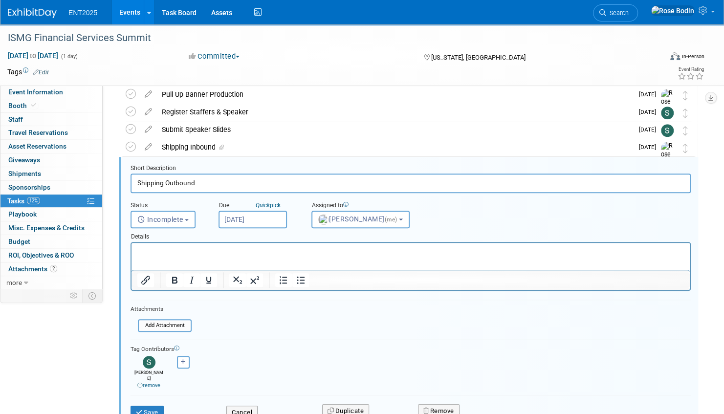
scroll to position [389, 0]
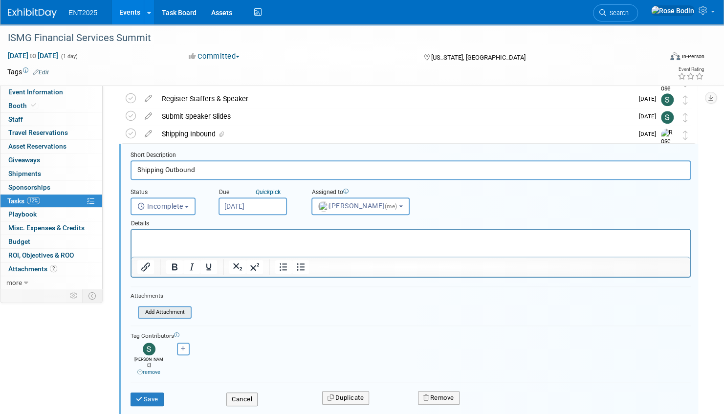
click at [171, 310] on input "file" at bounding box center [141, 312] width 100 height 11
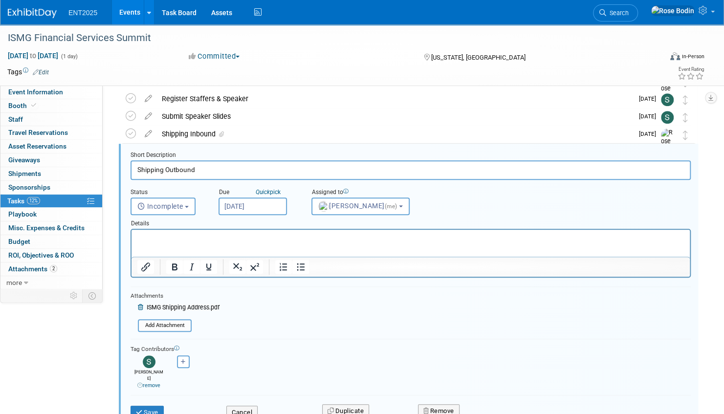
click at [183, 238] on p "Rich Text Area. Press ALT-0 for help." at bounding box center [410, 238] width 547 height 9
click at [150, 406] on button "Save" at bounding box center [146, 413] width 33 height 14
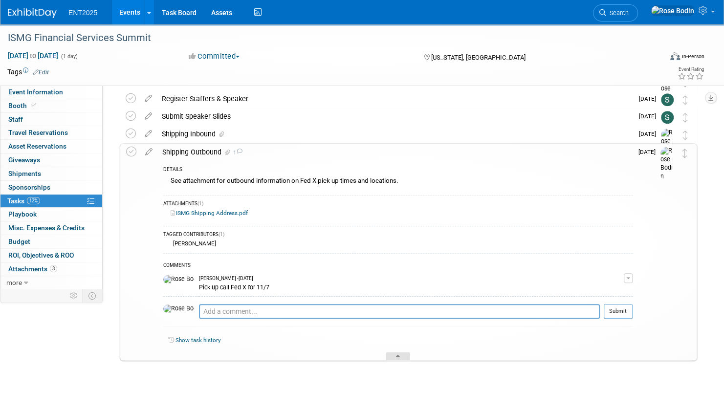
click at [399, 355] on icon at bounding box center [398, 358] width 4 height 6
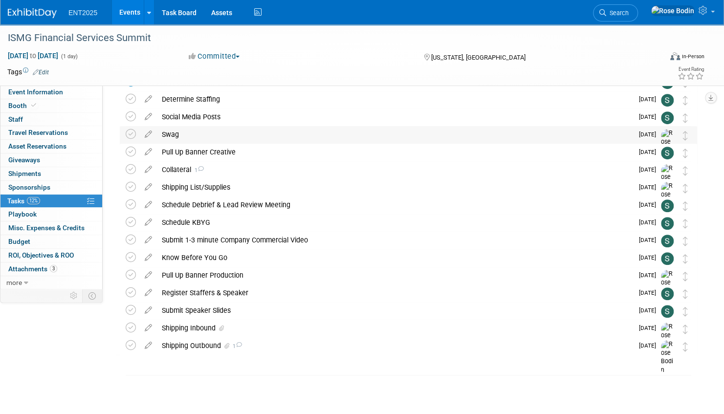
click at [378, 132] on div "Swag" at bounding box center [395, 134] width 476 height 17
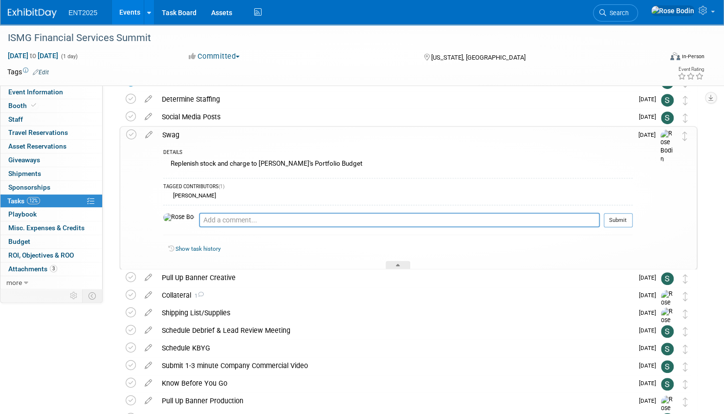
click at [375, 138] on div "Swag" at bounding box center [394, 135] width 475 height 17
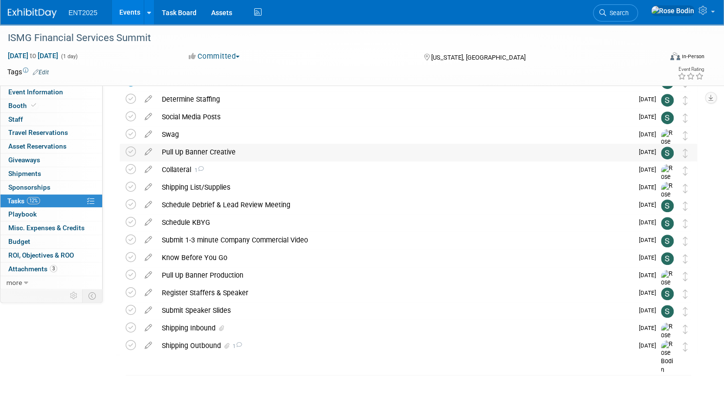
click at [370, 149] on div "Pull Up Banner Creative" at bounding box center [395, 152] width 476 height 17
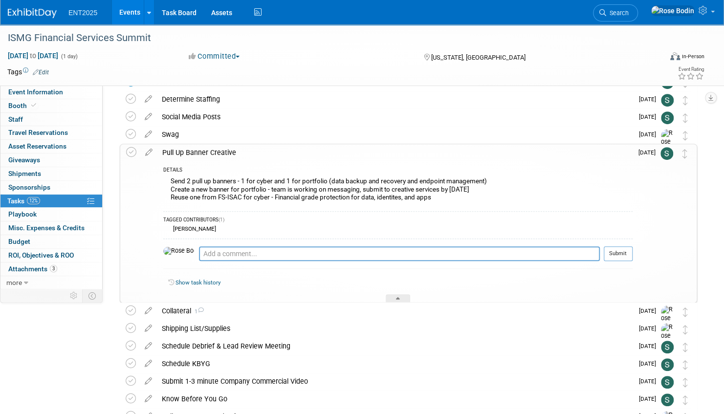
click at [331, 161] on div "DETAILS Send 2 pull up banners - 1 for cyber and 1 for portfolio (data backup a…" at bounding box center [394, 232] width 475 height 142
click at [346, 158] on div "Pull Up Banner Creative" at bounding box center [394, 152] width 475 height 17
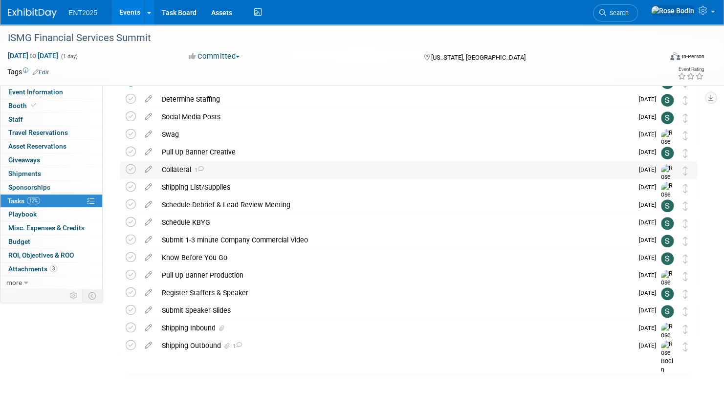
click at [381, 172] on div "Collateral 1" at bounding box center [395, 169] width 476 height 17
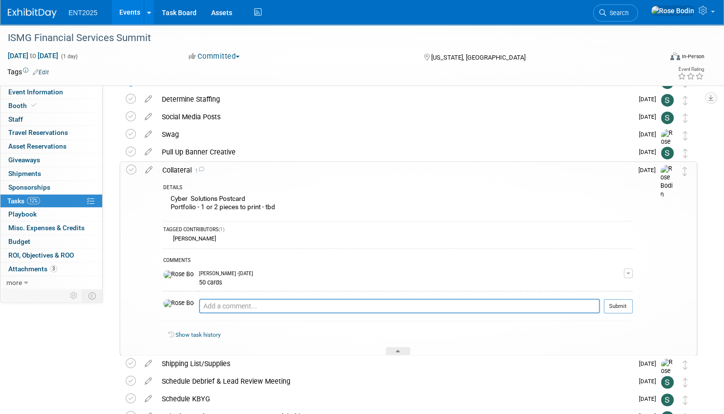
click at [381, 189] on div "DETAILS" at bounding box center [397, 188] width 469 height 8
click at [397, 350] on icon at bounding box center [398, 353] width 4 height 6
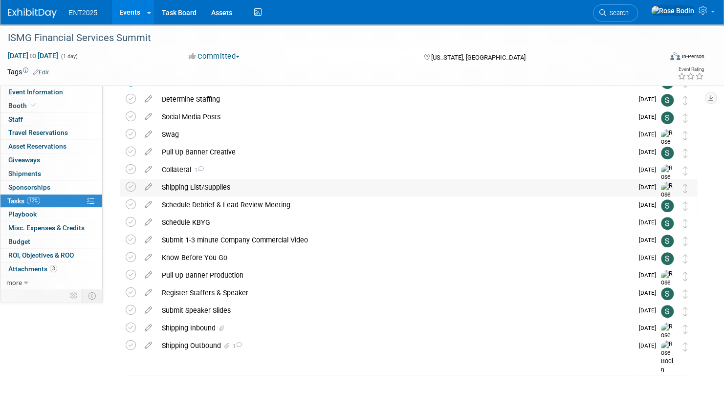
click at [357, 187] on div "Shipping List/Supplies" at bounding box center [395, 187] width 476 height 17
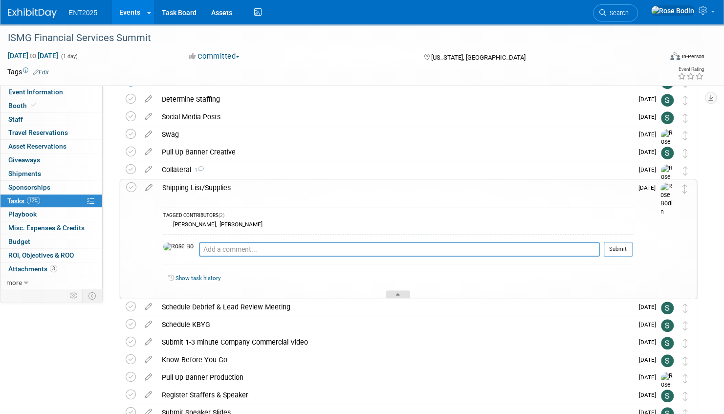
click at [396, 290] on div at bounding box center [398, 294] width 24 height 8
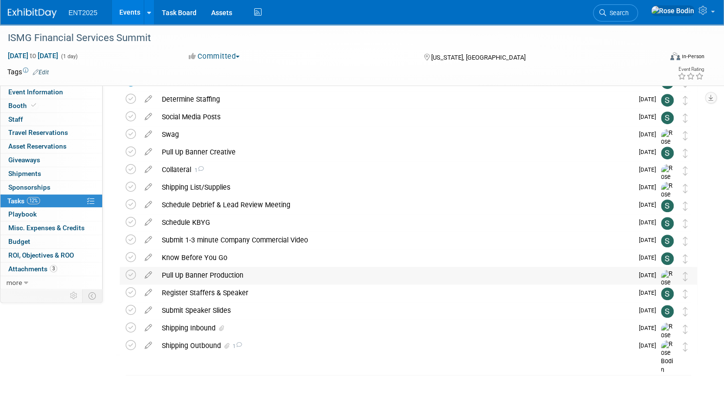
click at [387, 275] on div "Pull Up Banner Production" at bounding box center [395, 275] width 476 height 17
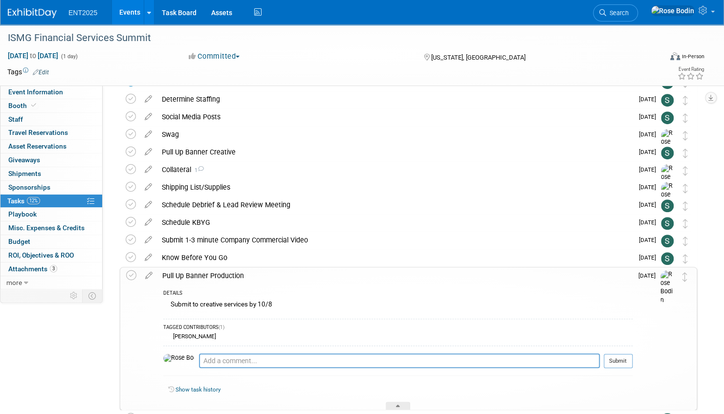
click at [386, 286] on div "DETAILS Submit to creative services by 10/8 TAGGED CONTRIBUTORS (1) Stephanie S…" at bounding box center [394, 347] width 475 height 126
click at [396, 403] on div at bounding box center [398, 406] width 24 height 8
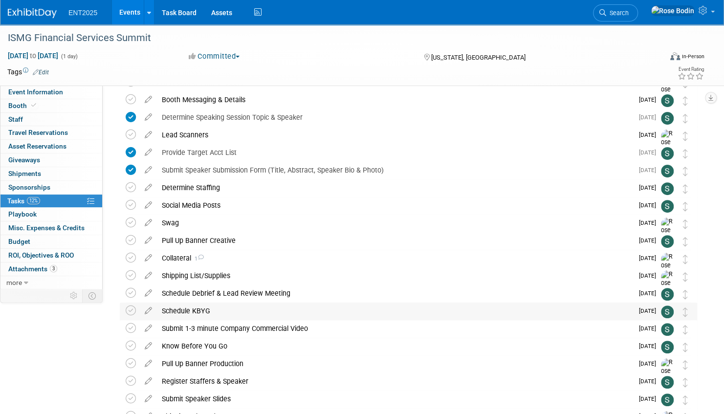
scroll to position [0, 0]
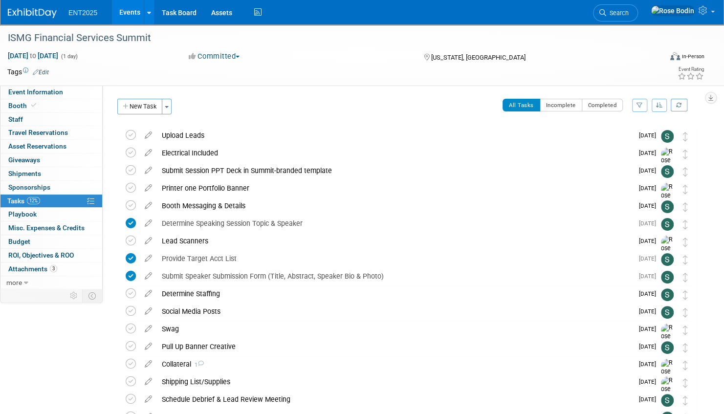
click at [656, 104] on icon "button" at bounding box center [659, 105] width 7 height 6
click at [629, 151] on link "By Due Date" at bounding box center [631, 150] width 70 height 14
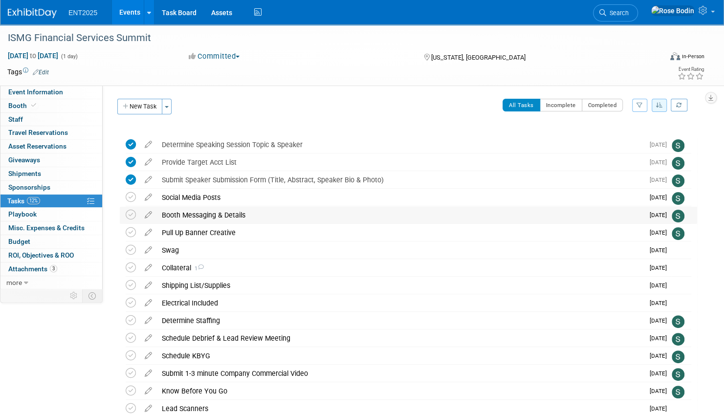
click at [478, 214] on div "Booth Messaging & Details" at bounding box center [400, 215] width 487 height 17
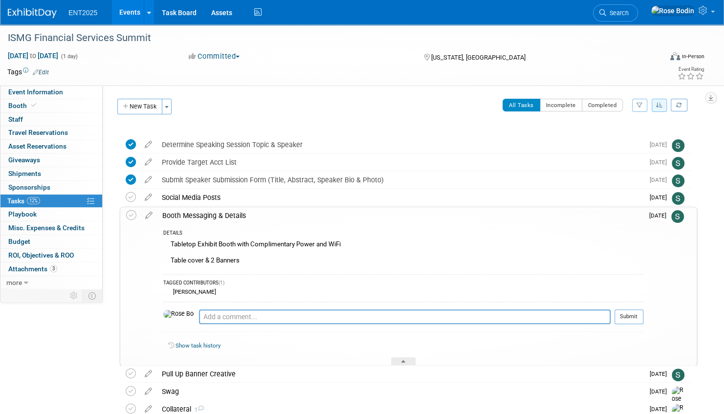
click at [476, 221] on div "Booth Messaging & Details" at bounding box center [400, 215] width 486 height 17
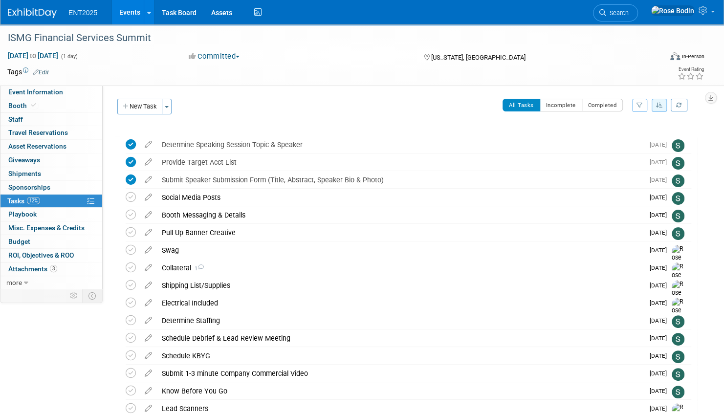
click at [122, 11] on link "Events" at bounding box center [130, 12] width 36 height 24
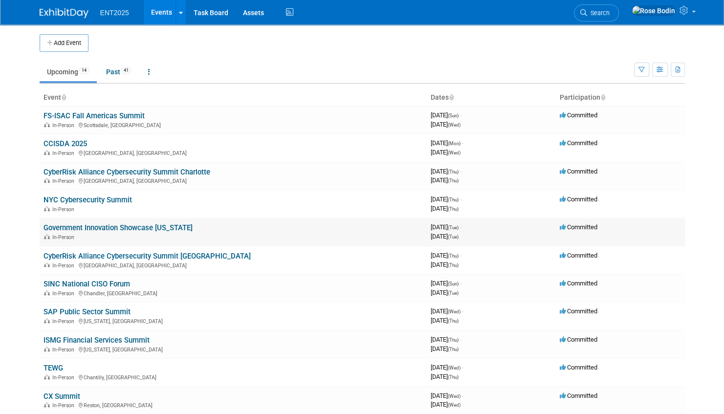
click at [132, 225] on link "Government Innovation Showcase [US_STATE]" at bounding box center [117, 227] width 149 height 9
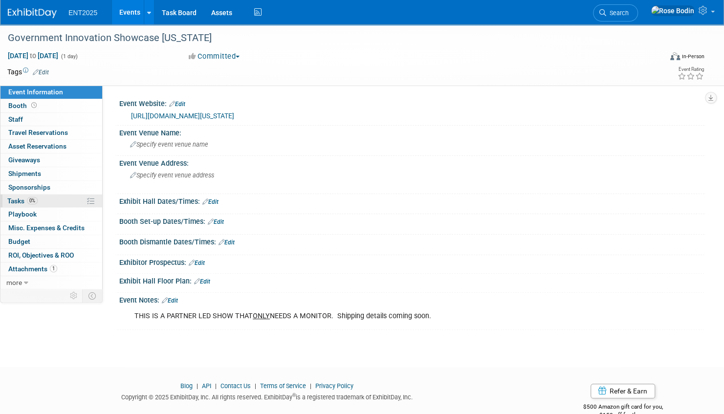
click at [71, 198] on link "0% Tasks 0%" at bounding box center [51, 201] width 102 height 13
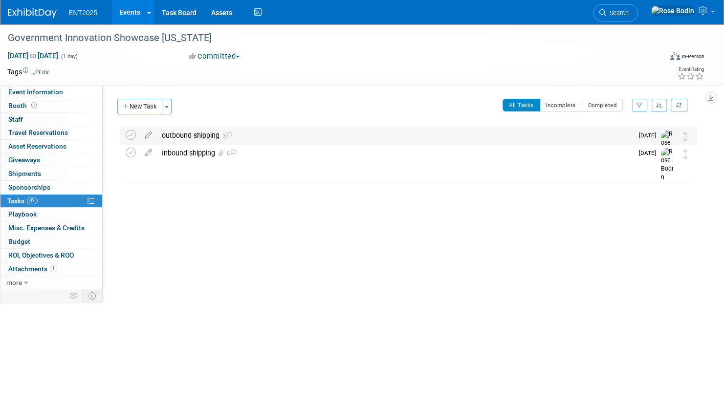
click at [279, 135] on div "outbound shipping 3" at bounding box center [395, 135] width 476 height 17
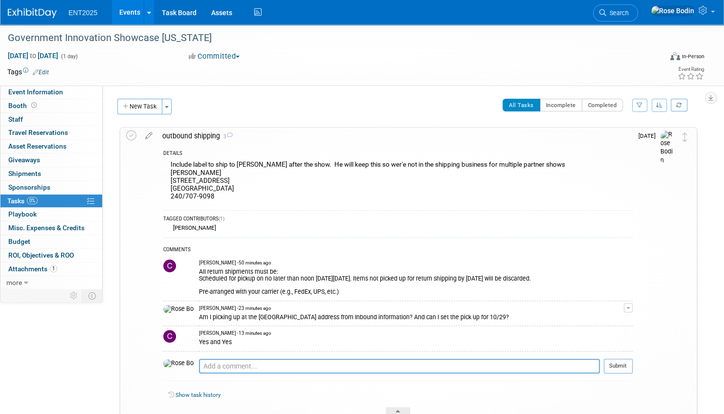
click at [381, 141] on div "outbound shipping 3" at bounding box center [394, 136] width 475 height 17
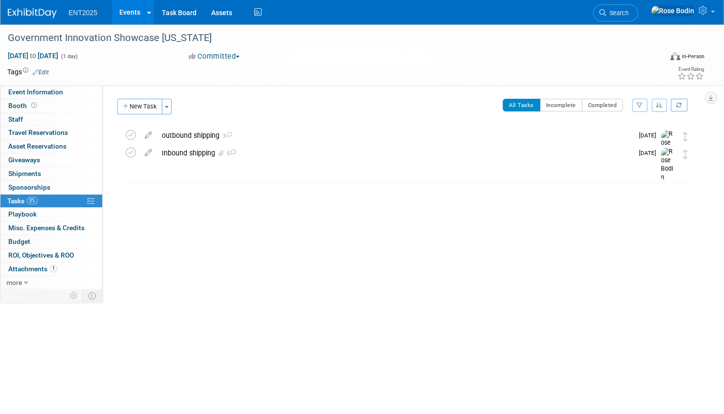
click at [127, 8] on link "Events" at bounding box center [130, 12] width 36 height 24
